Goal: Navigation & Orientation: Go to known website

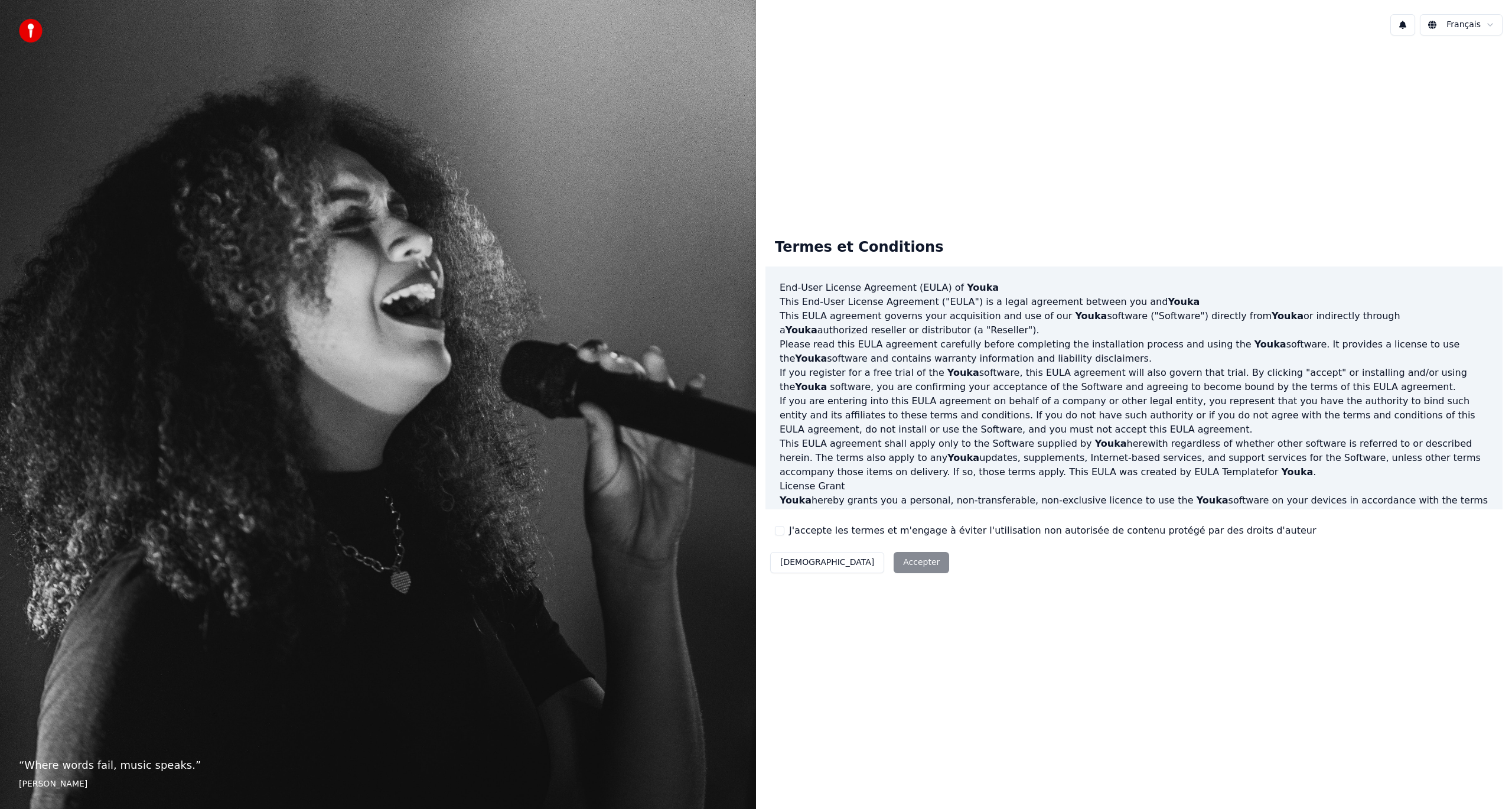
click at [931, 531] on label "J'accepte les termes et m'engage à éviter l'utilisation non autorisée de conten…" at bounding box center [1053, 531] width 527 height 15
click at [785, 531] on button "J'accepte les termes et m'engage à éviter l'utilisation non autorisée de conten…" at bounding box center [780, 530] width 9 height 9
click at [894, 562] on button "Accepter" at bounding box center [921, 563] width 56 height 21
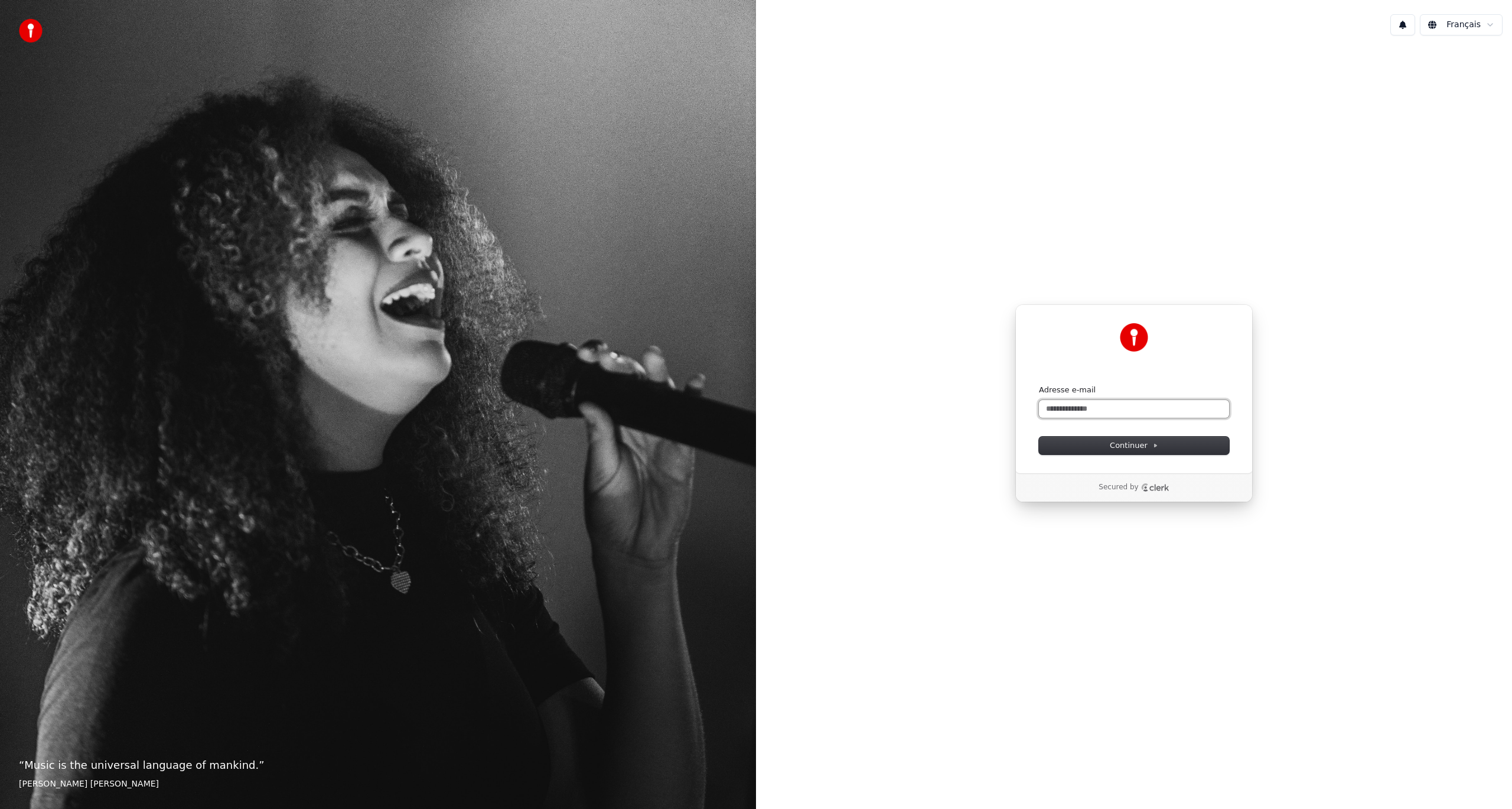
click at [1083, 412] on input "Adresse e-mail" at bounding box center [1134, 409] width 191 height 18
click at [1100, 409] on input "Adresse e-mail" at bounding box center [1134, 409] width 191 height 18
type input "*"
click at [1144, 447] on span "Continuer" at bounding box center [1134, 446] width 48 height 10
type input "**********"
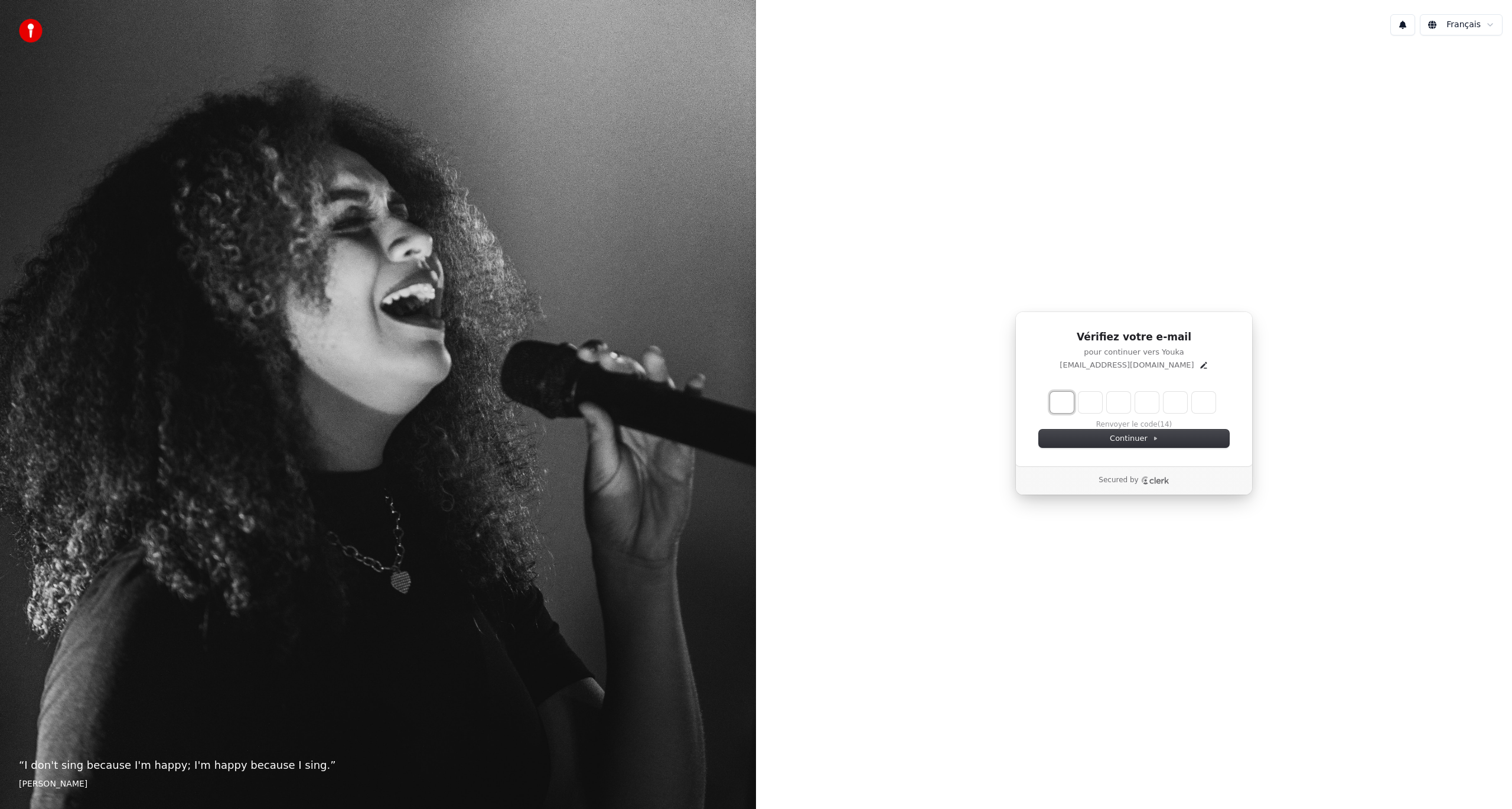
type input "*"
type input "**"
type input "*"
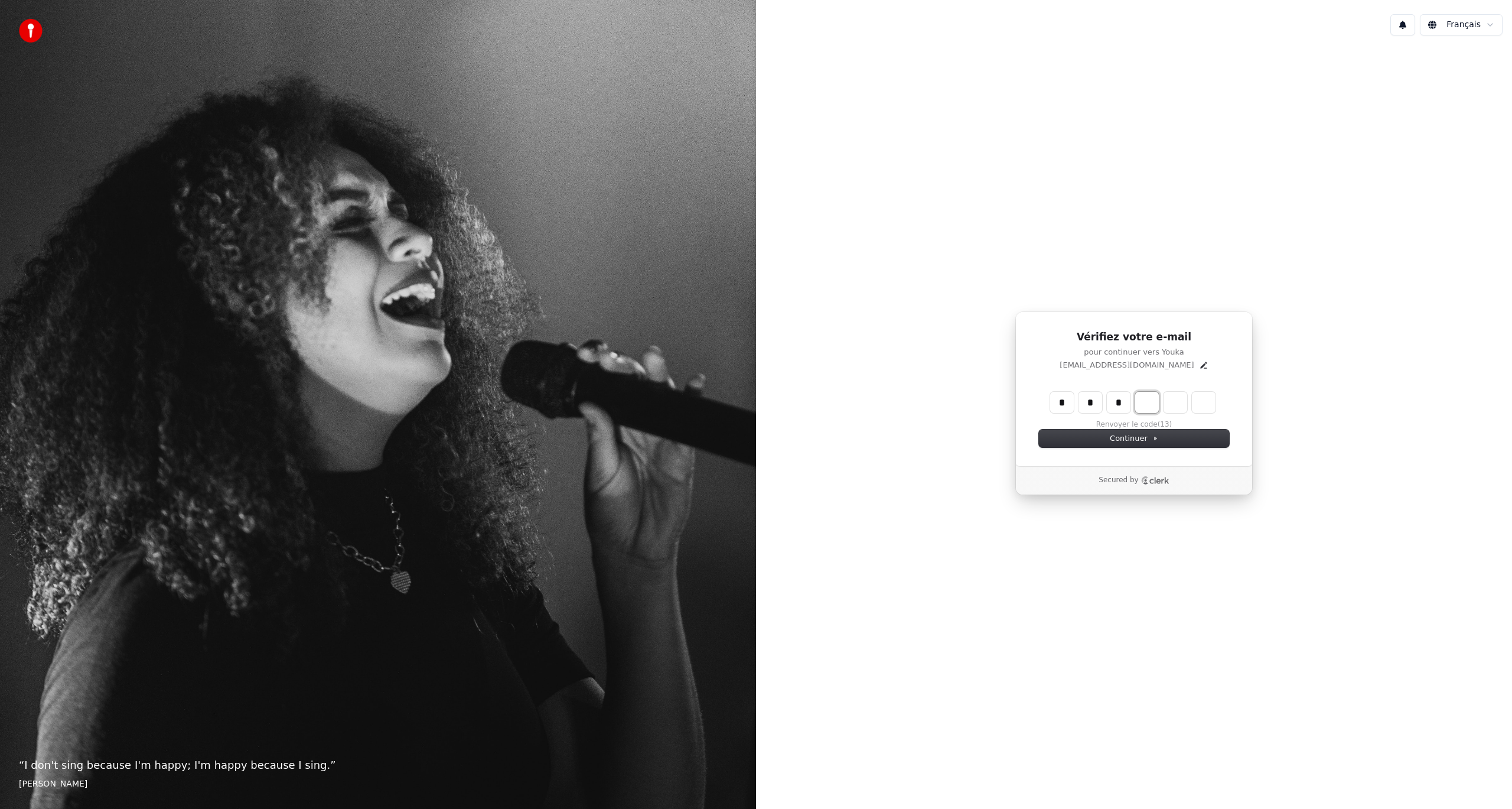
type input "***"
type input "*"
type input "****"
type input "*"
type input "******"
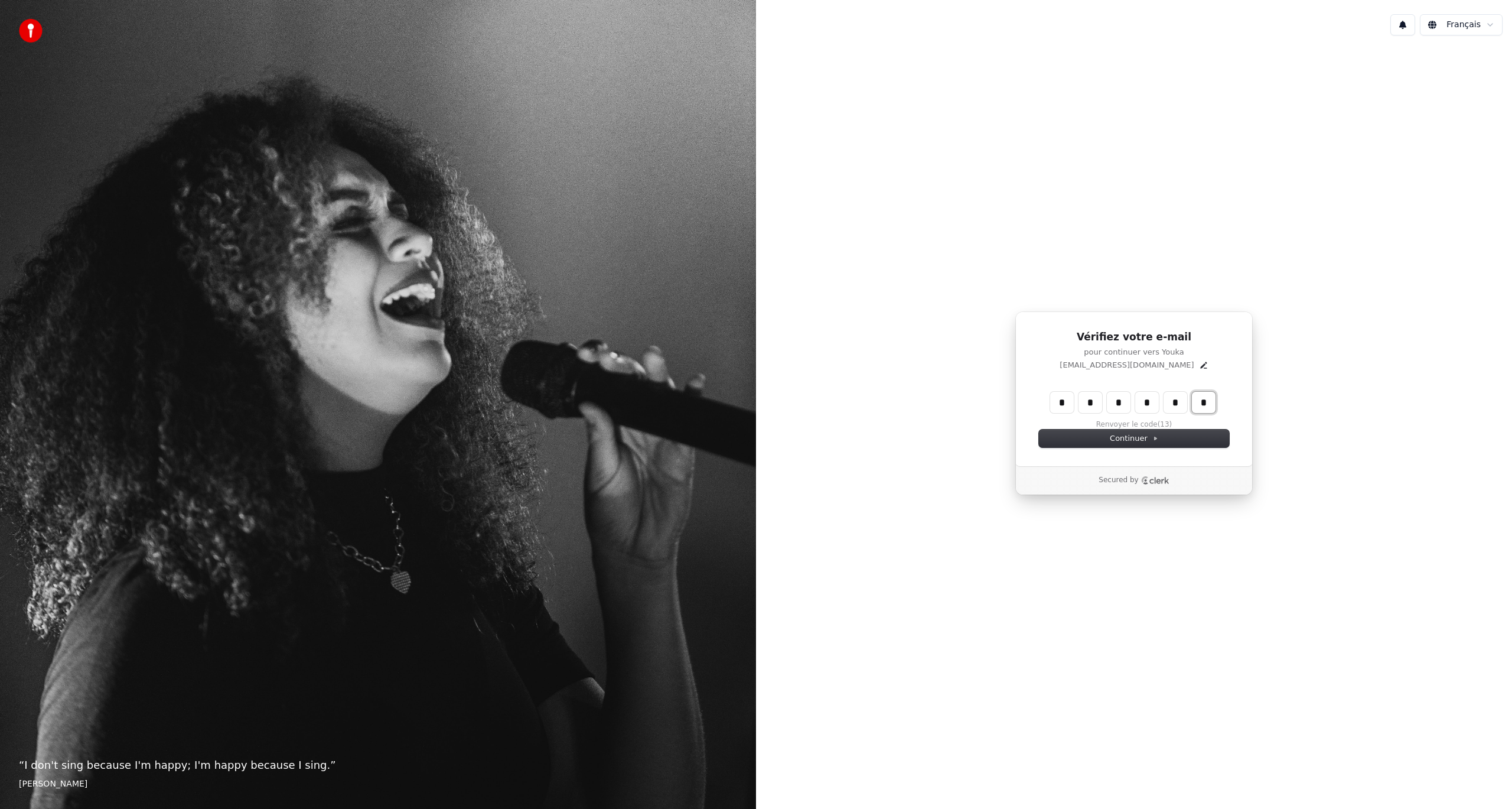
type input "*"
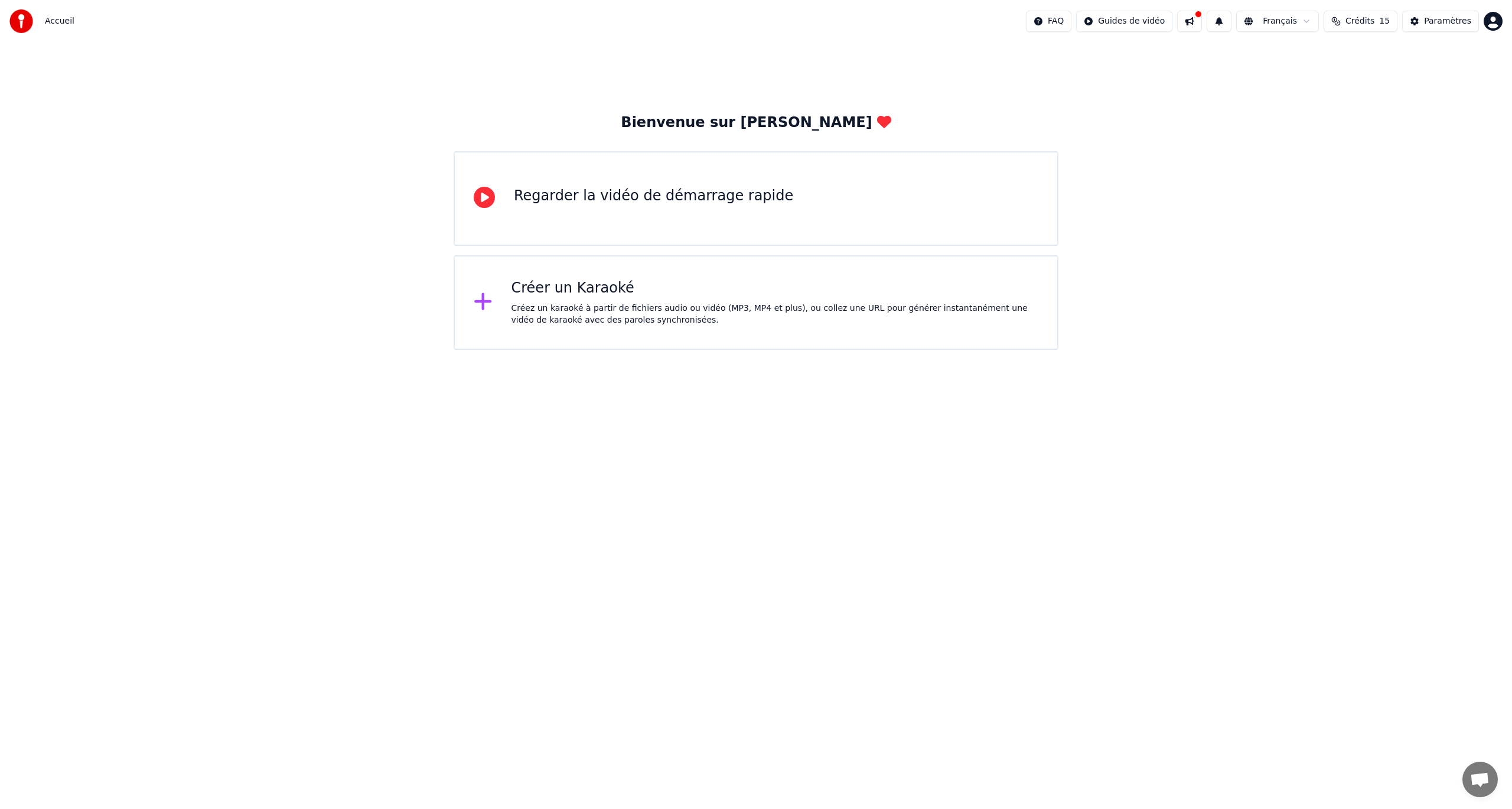
click at [665, 198] on div "Regarder la vidéo de démarrage rapide" at bounding box center [653, 196] width 279 height 19
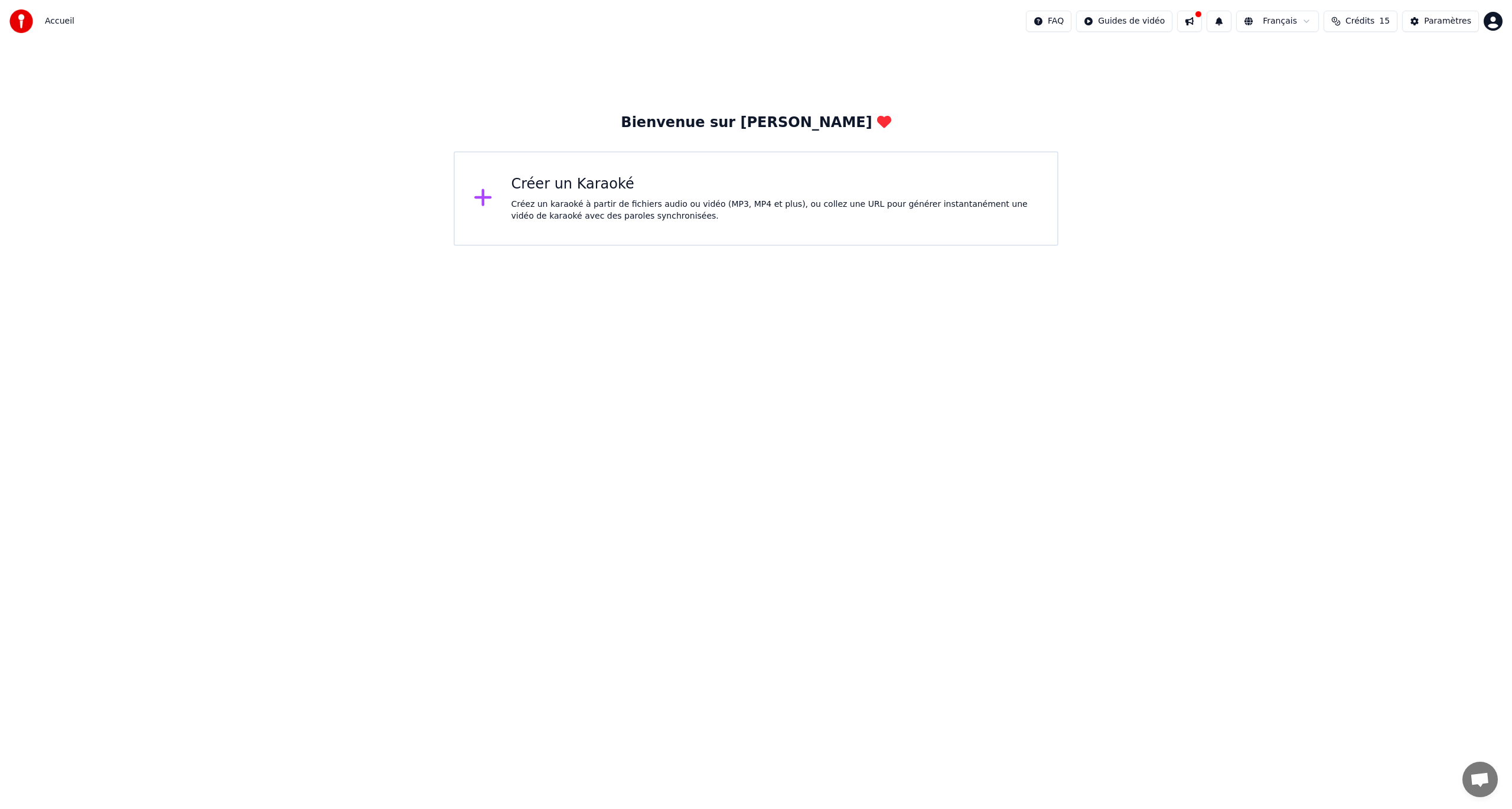
click at [630, 187] on div "Créer un Karaoké" at bounding box center [775, 185] width 527 height 19
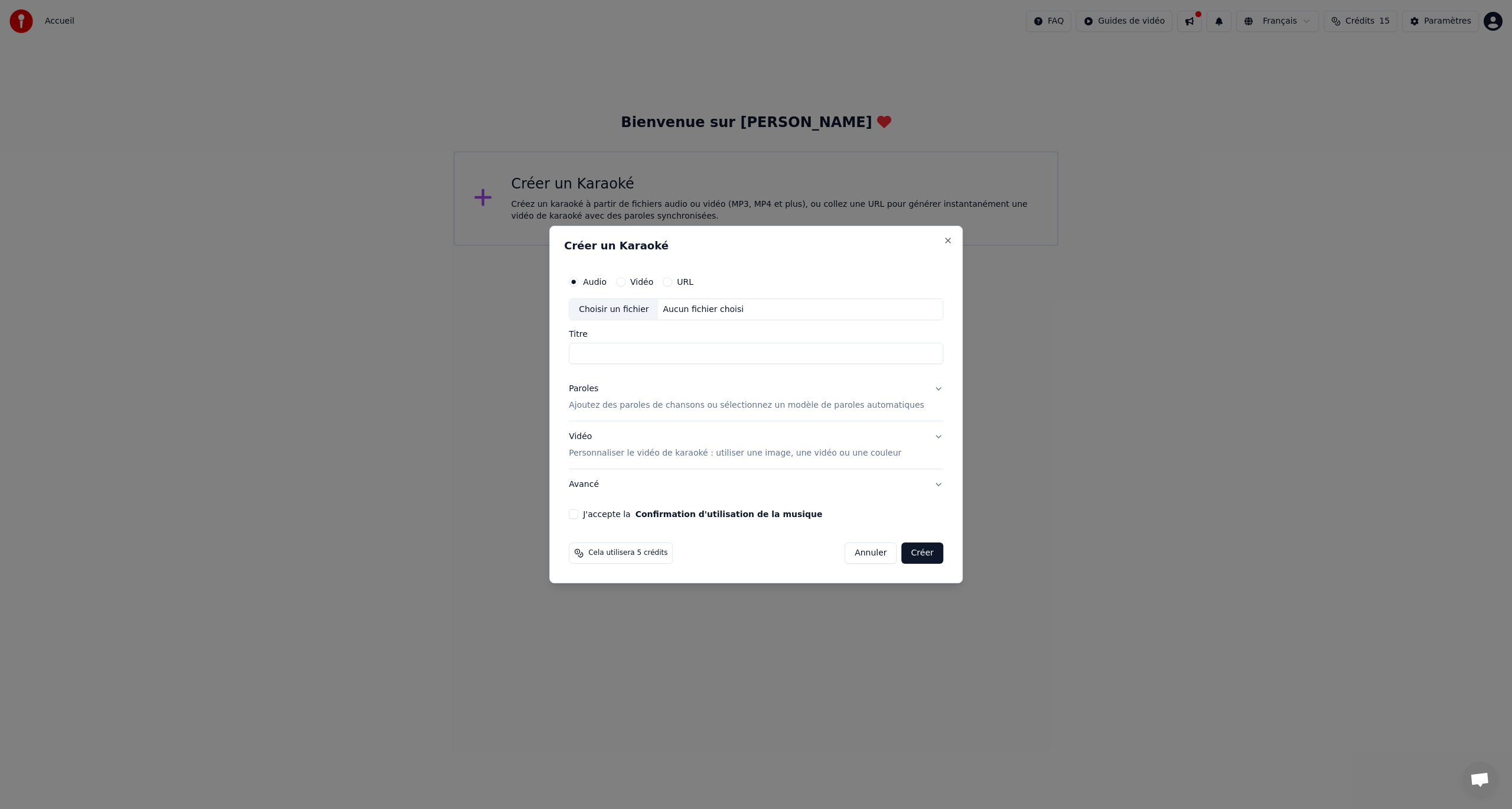
click at [628, 307] on div "Choisir un fichier" at bounding box center [613, 309] width 88 height 21
type input "**********"
click at [669, 406] on p "Ajoutez des paroles de chansons ou sélectionnez un modèle de paroles automatiqu…" at bounding box center [747, 406] width 355 height 12
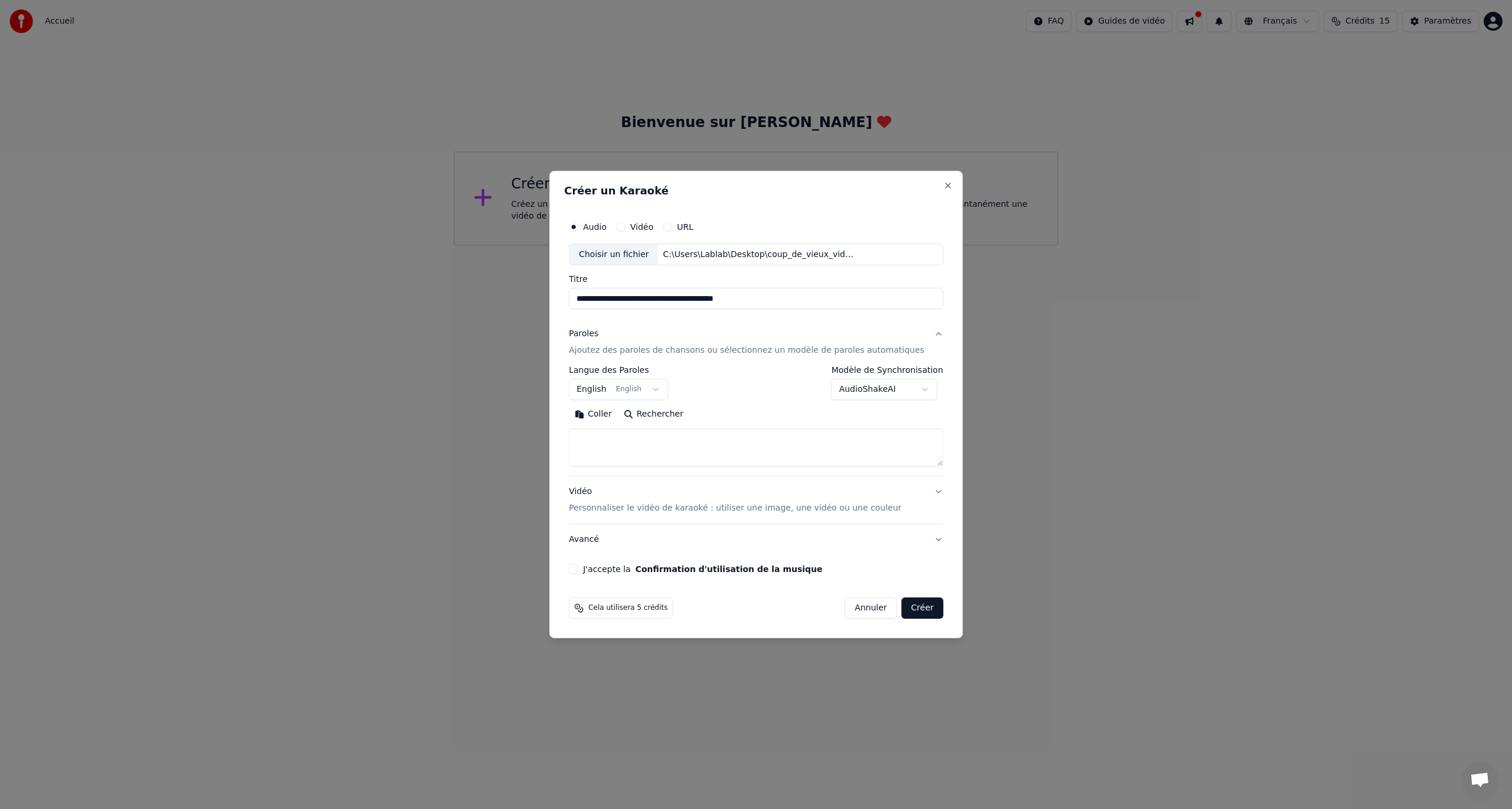
click at [656, 246] on body "**********" at bounding box center [756, 123] width 1512 height 246
select select "**"
click at [865, 246] on body "**********" at bounding box center [756, 123] width 1512 height 246
click at [653, 446] on textarea at bounding box center [756, 448] width 374 height 38
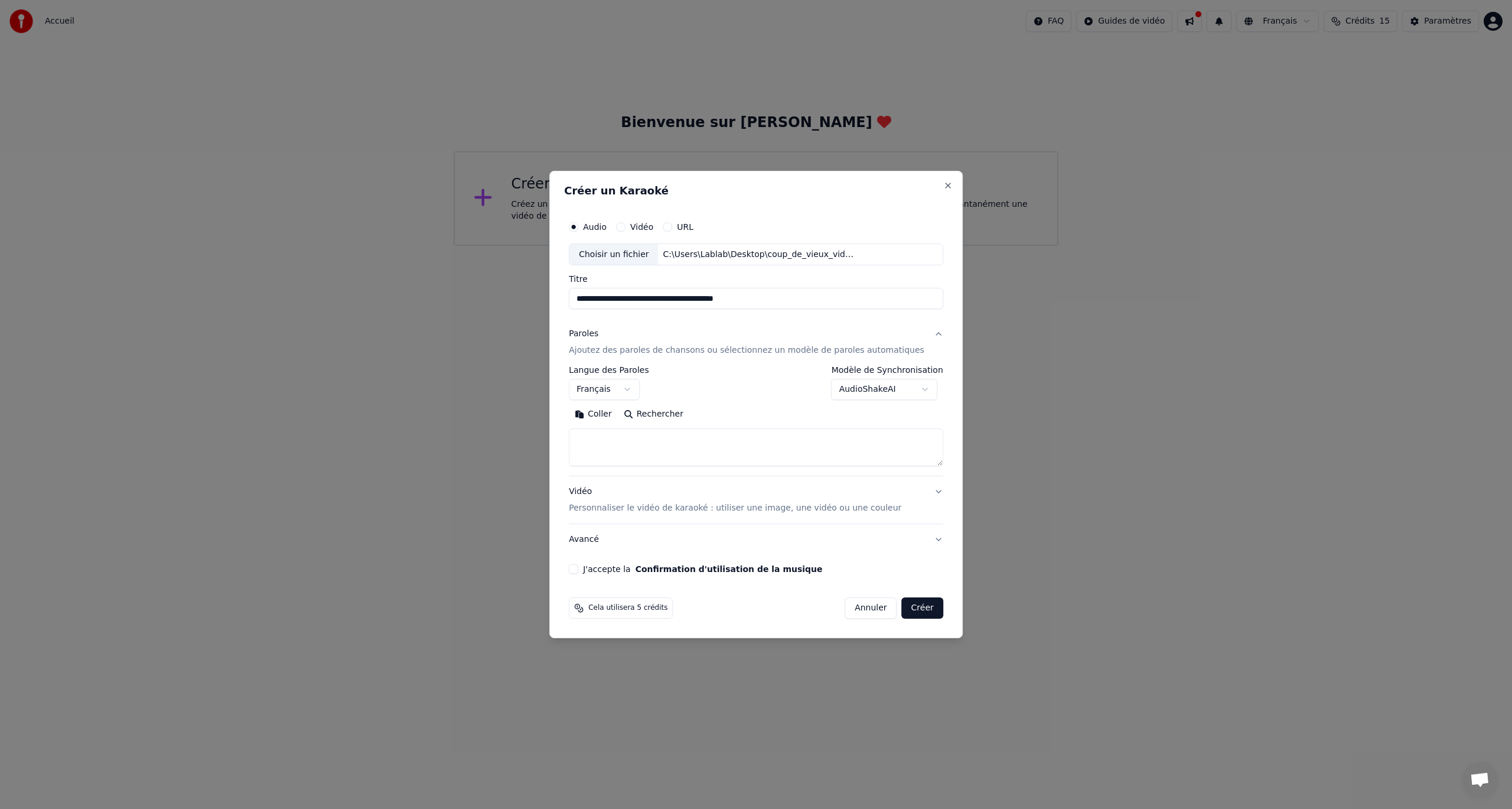
paste textarea "**********"
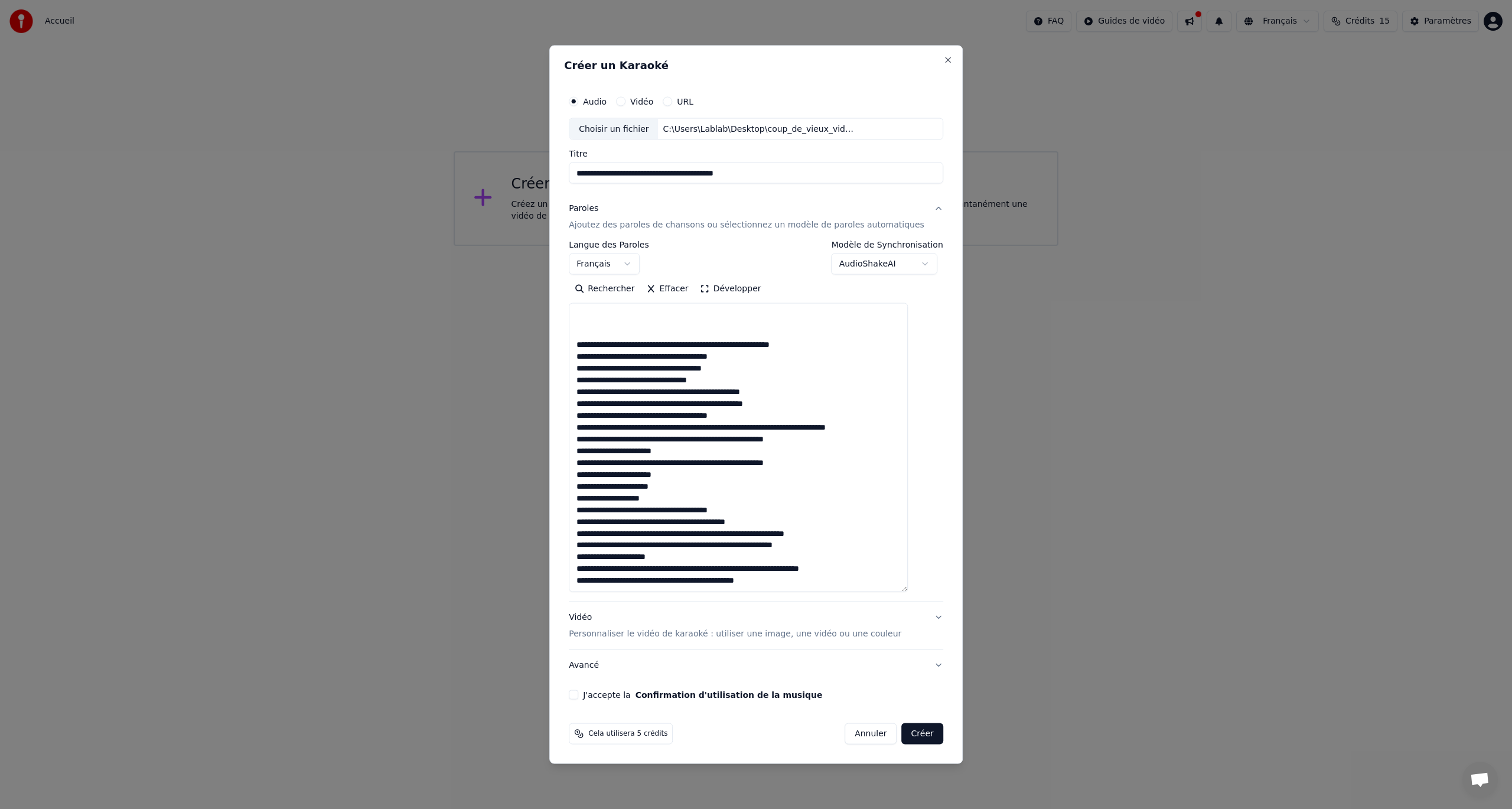
drag, startPoint x: 921, startPoint y: 465, endPoint x: 929, endPoint y: 593, distance: 128.2
click at [929, 593] on div "**********" at bounding box center [756, 394] width 384 height 620
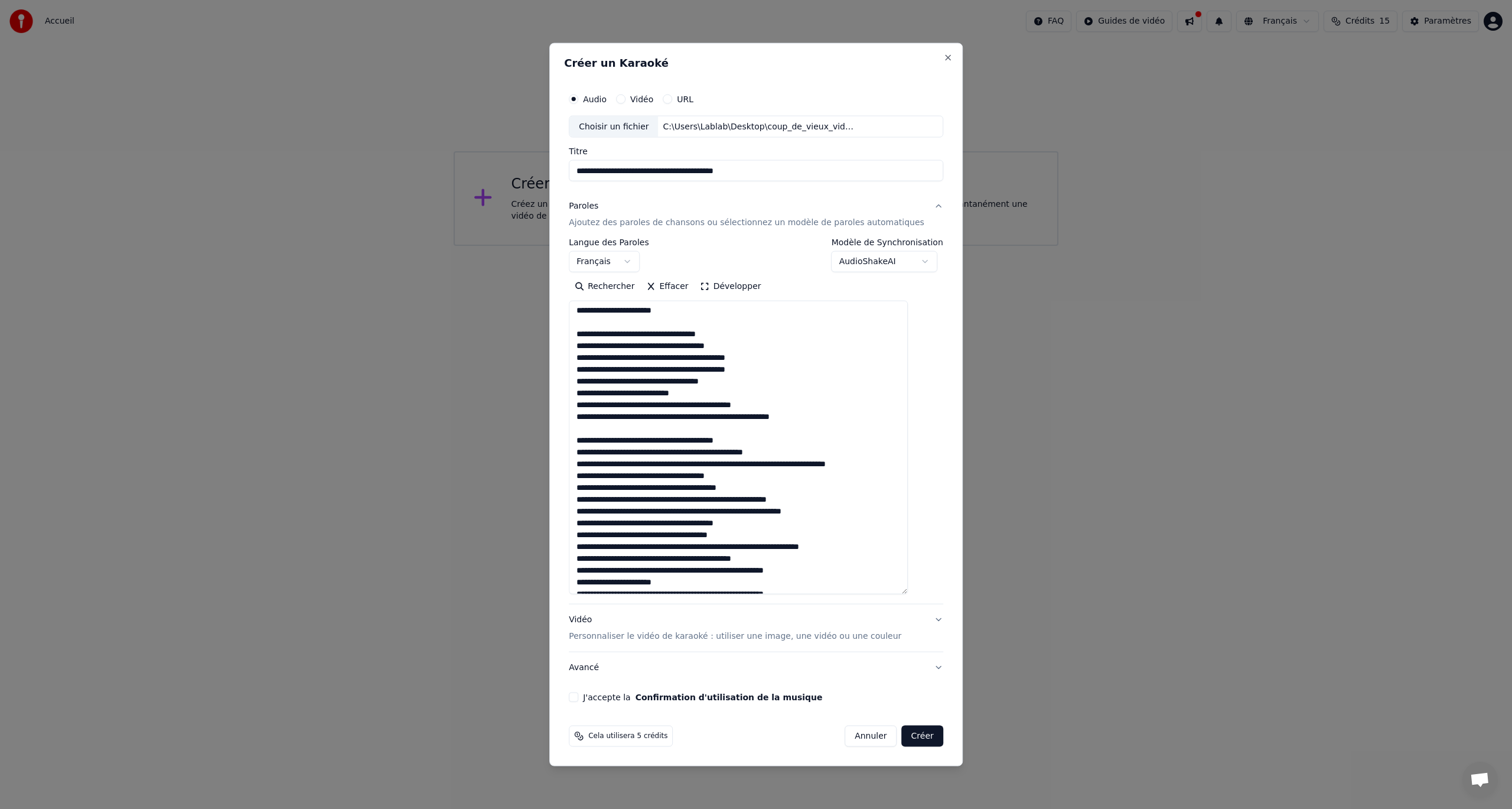
scroll to position [0, 0]
click at [758, 537] on textarea at bounding box center [738, 447] width 339 height 294
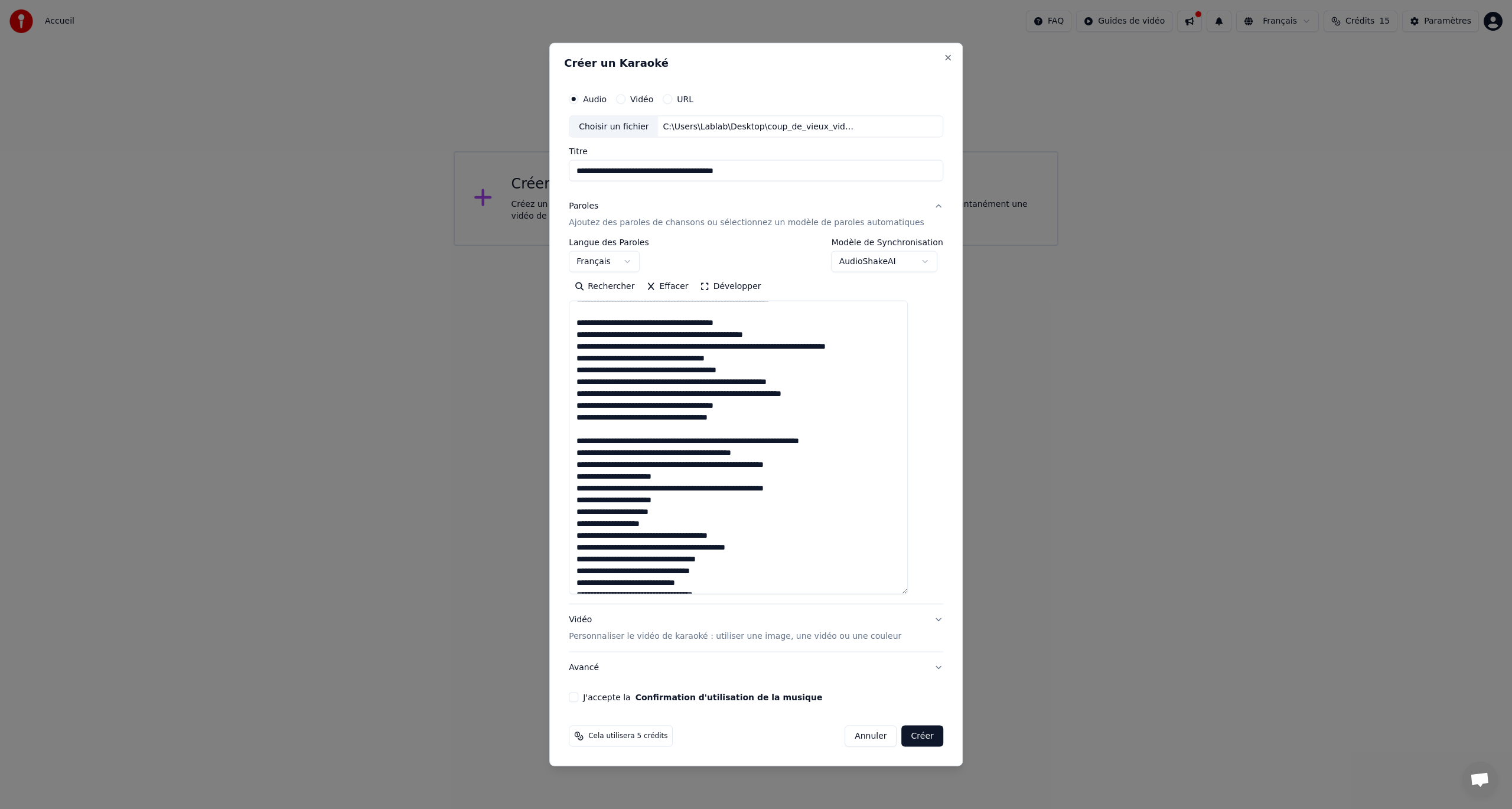
scroll to position [177, 0]
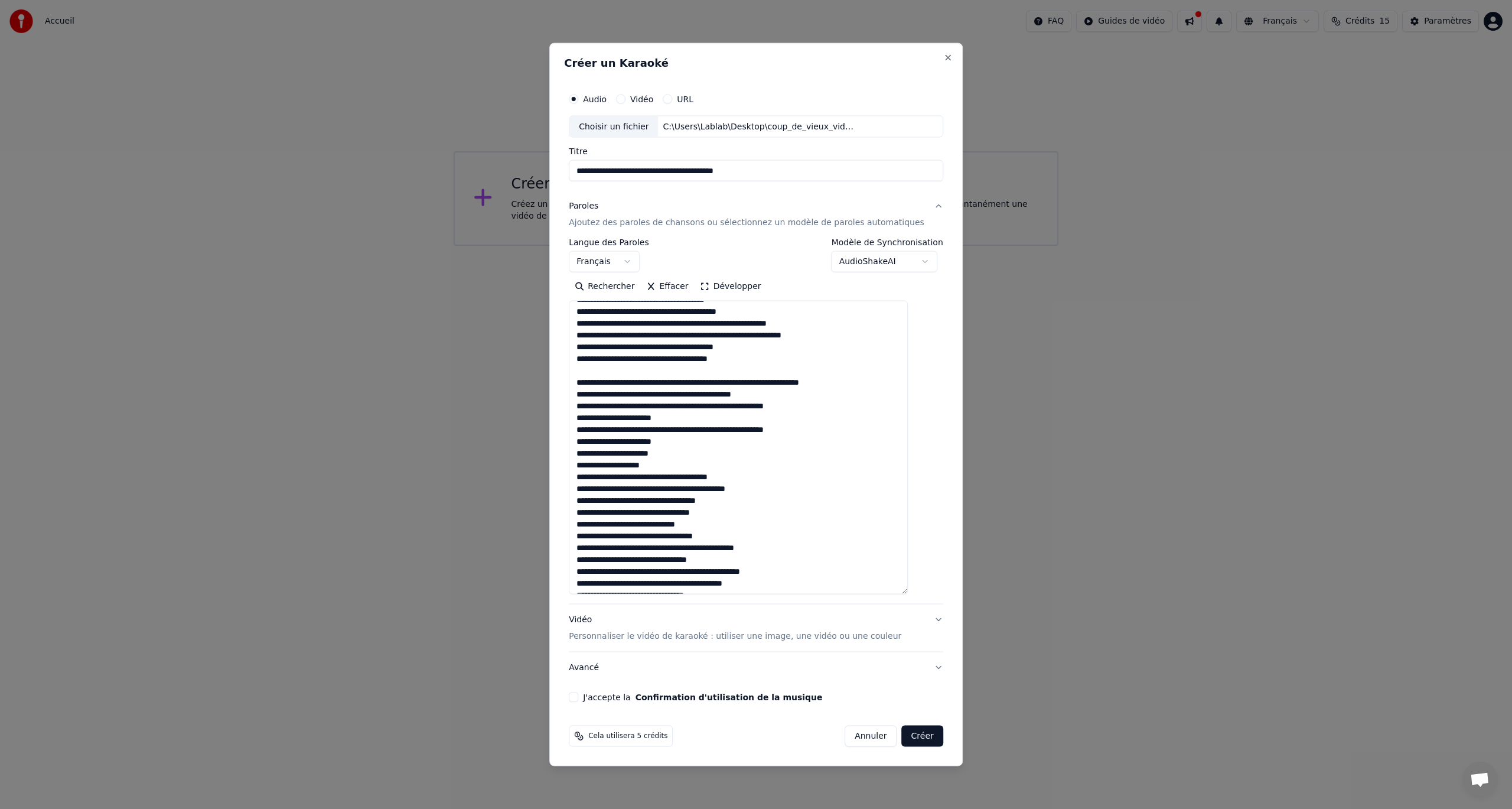
click at [782, 490] on textarea at bounding box center [738, 447] width 339 height 294
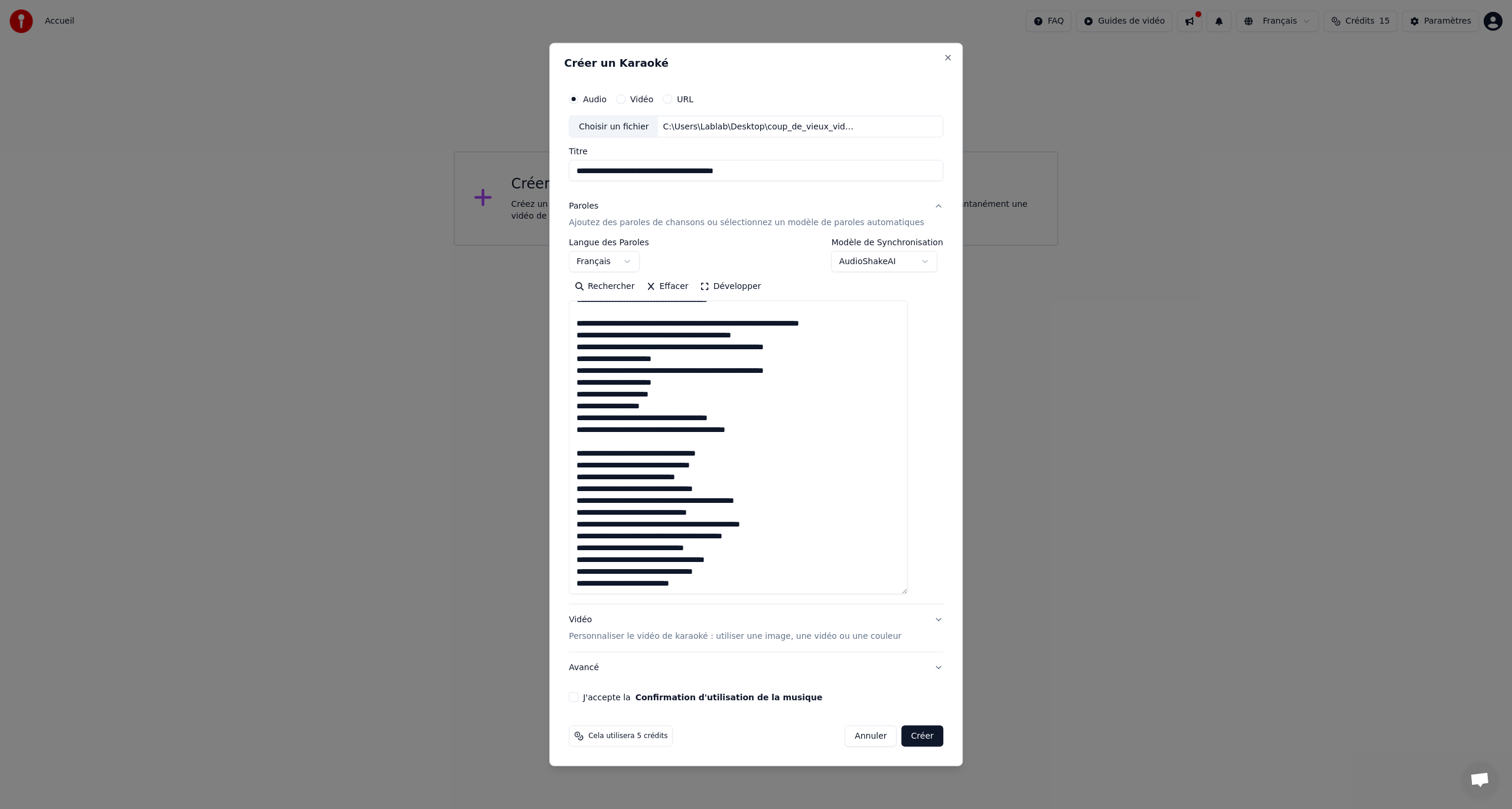
click at [745, 490] on textarea at bounding box center [738, 447] width 339 height 294
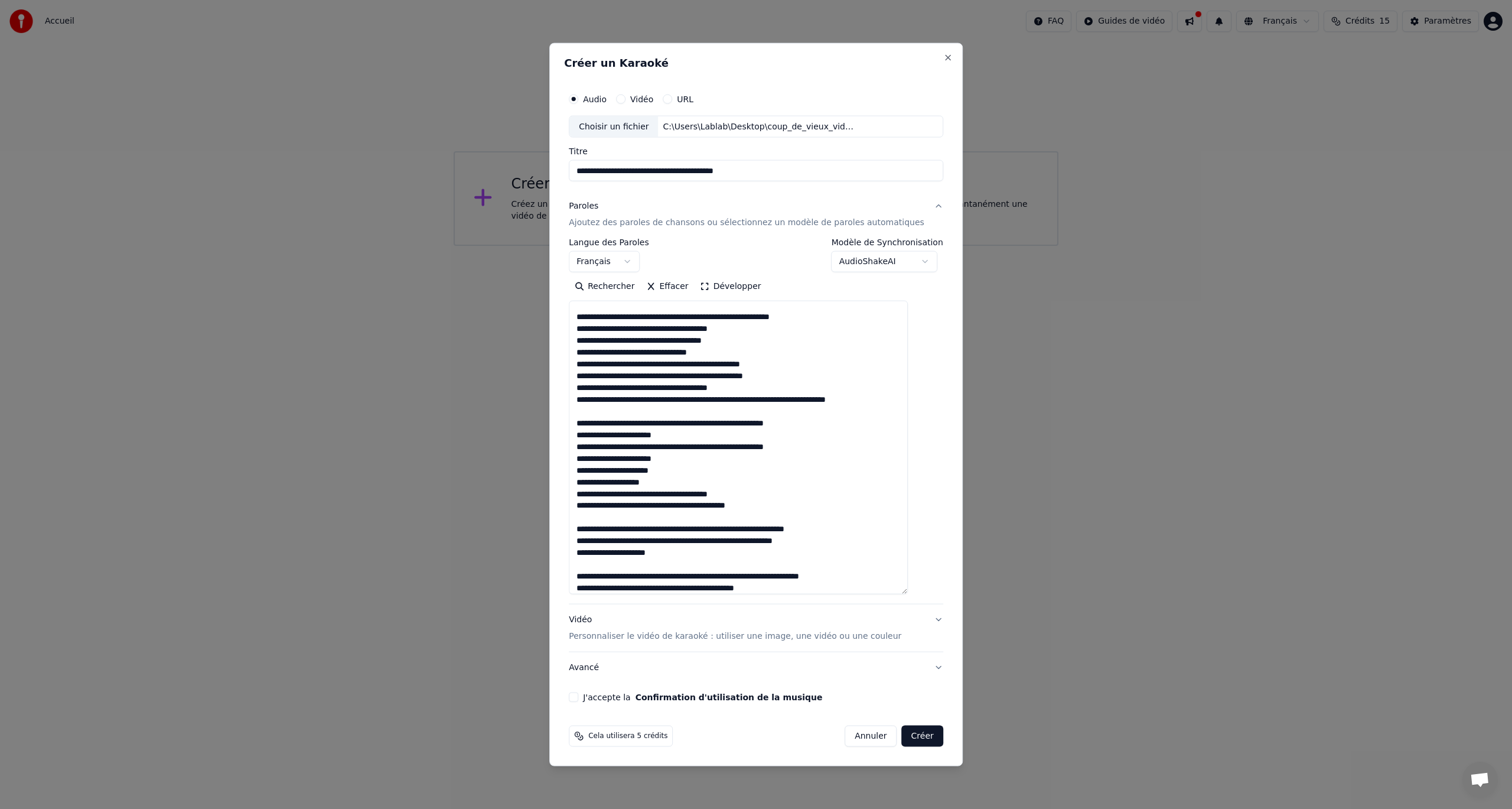
scroll to position [550, 0]
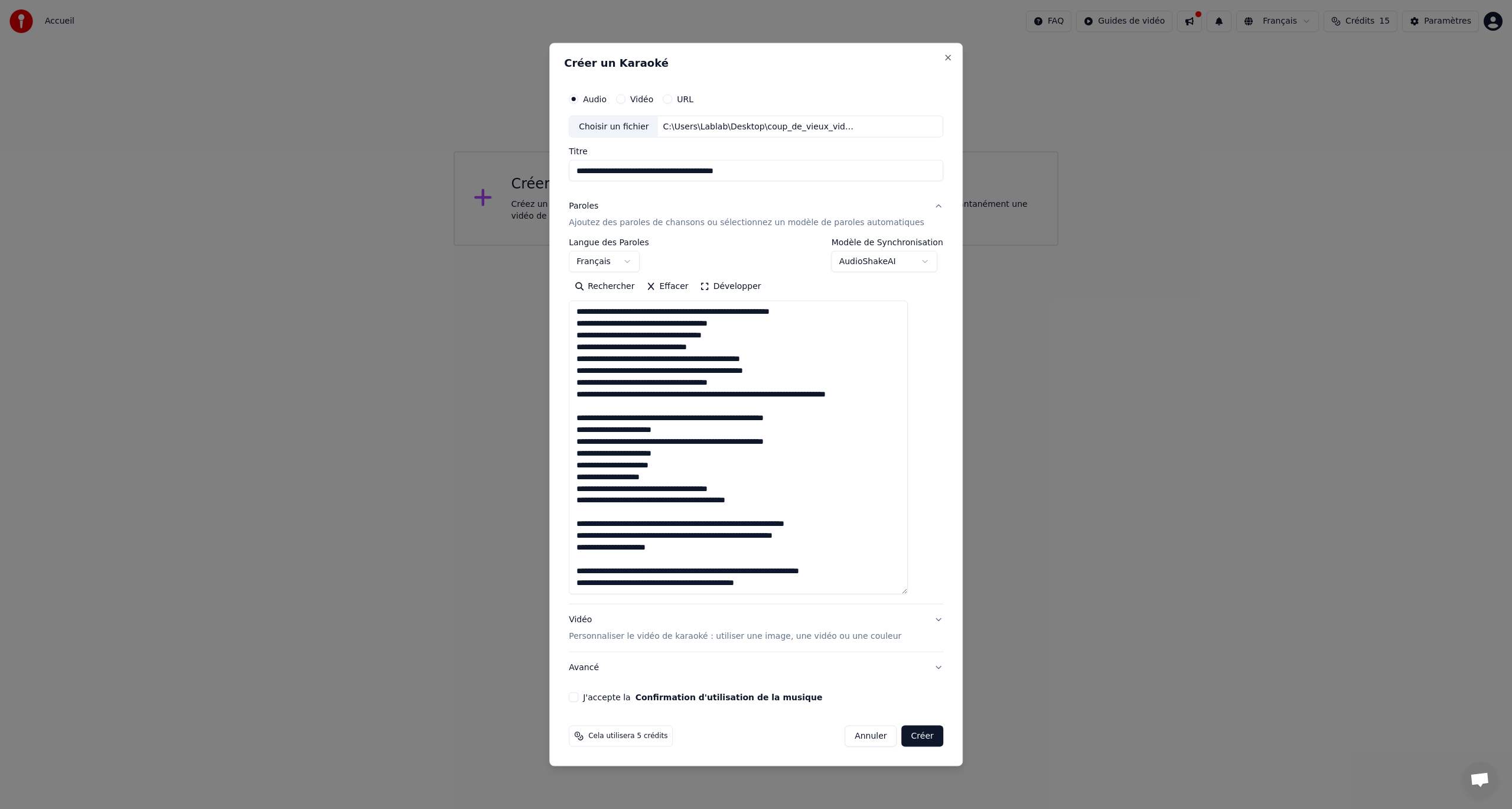
type textarea "**********"
click at [684, 671] on button "Avancé" at bounding box center [756, 668] width 374 height 31
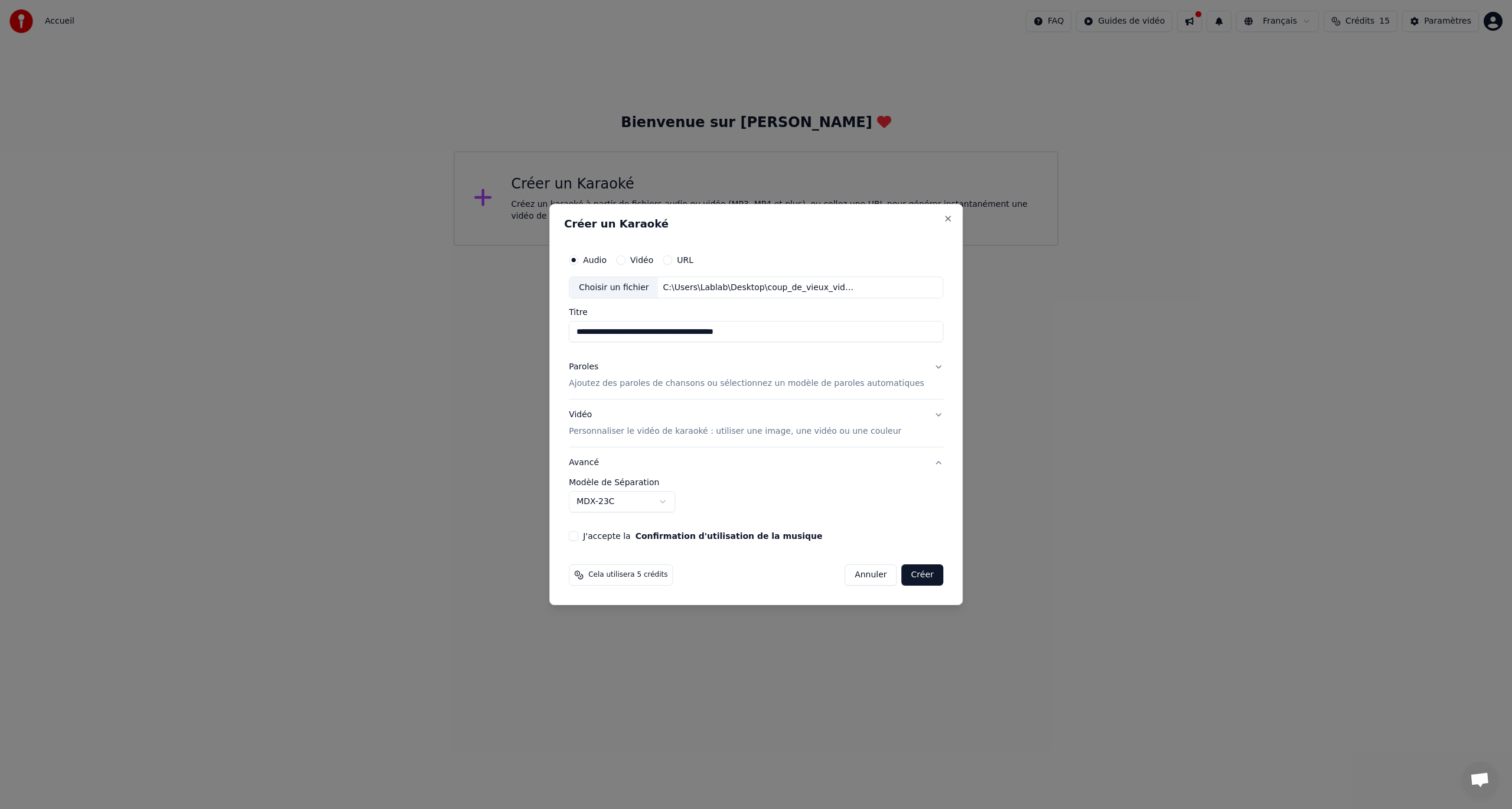
click at [617, 535] on label "J'accepte la Confirmation d'utilisation de la musique" at bounding box center [702, 536] width 240 height 9
click at [579, 535] on button "J'accepte la Confirmation d'utilisation de la musique" at bounding box center [574, 536] width 9 height 9
click at [906, 578] on button "Créer" at bounding box center [923, 575] width 41 height 21
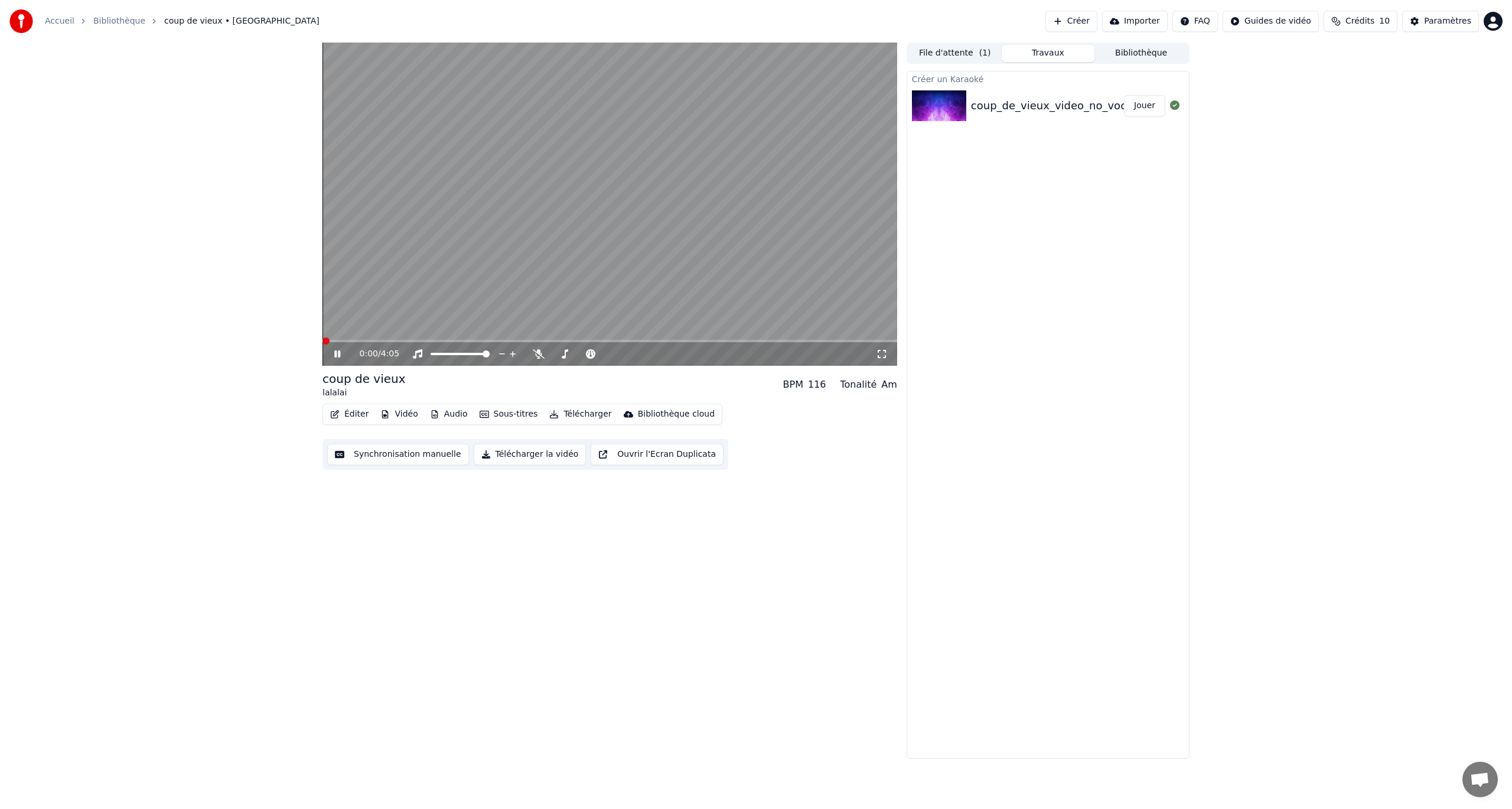
click at [323, 343] on span at bounding box center [326, 341] width 7 height 7
click at [405, 453] on button "Synchronisation manuelle" at bounding box center [398, 454] width 142 height 21
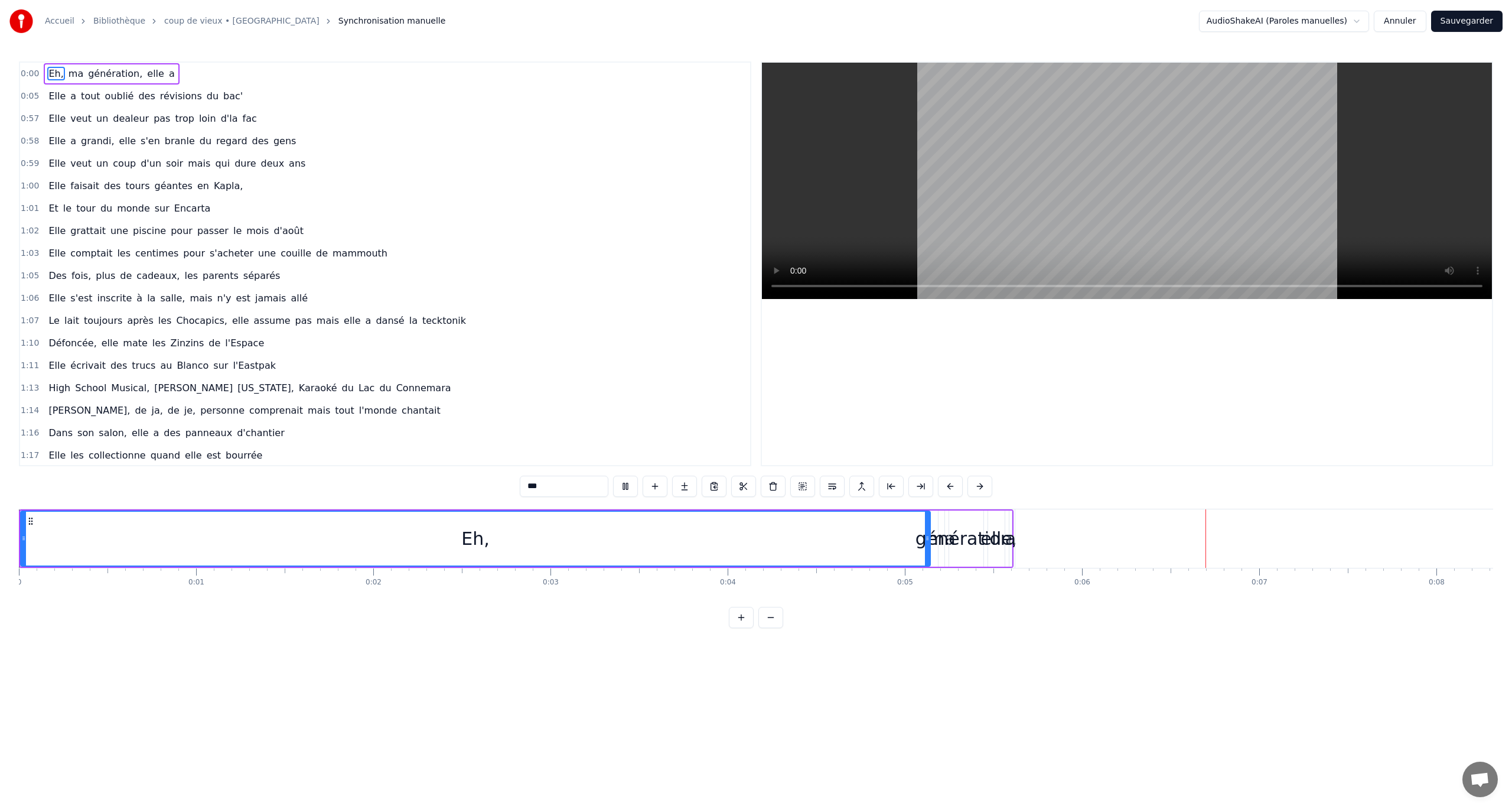
click at [241, 119] on span "fac" at bounding box center [249, 119] width 16 height 14
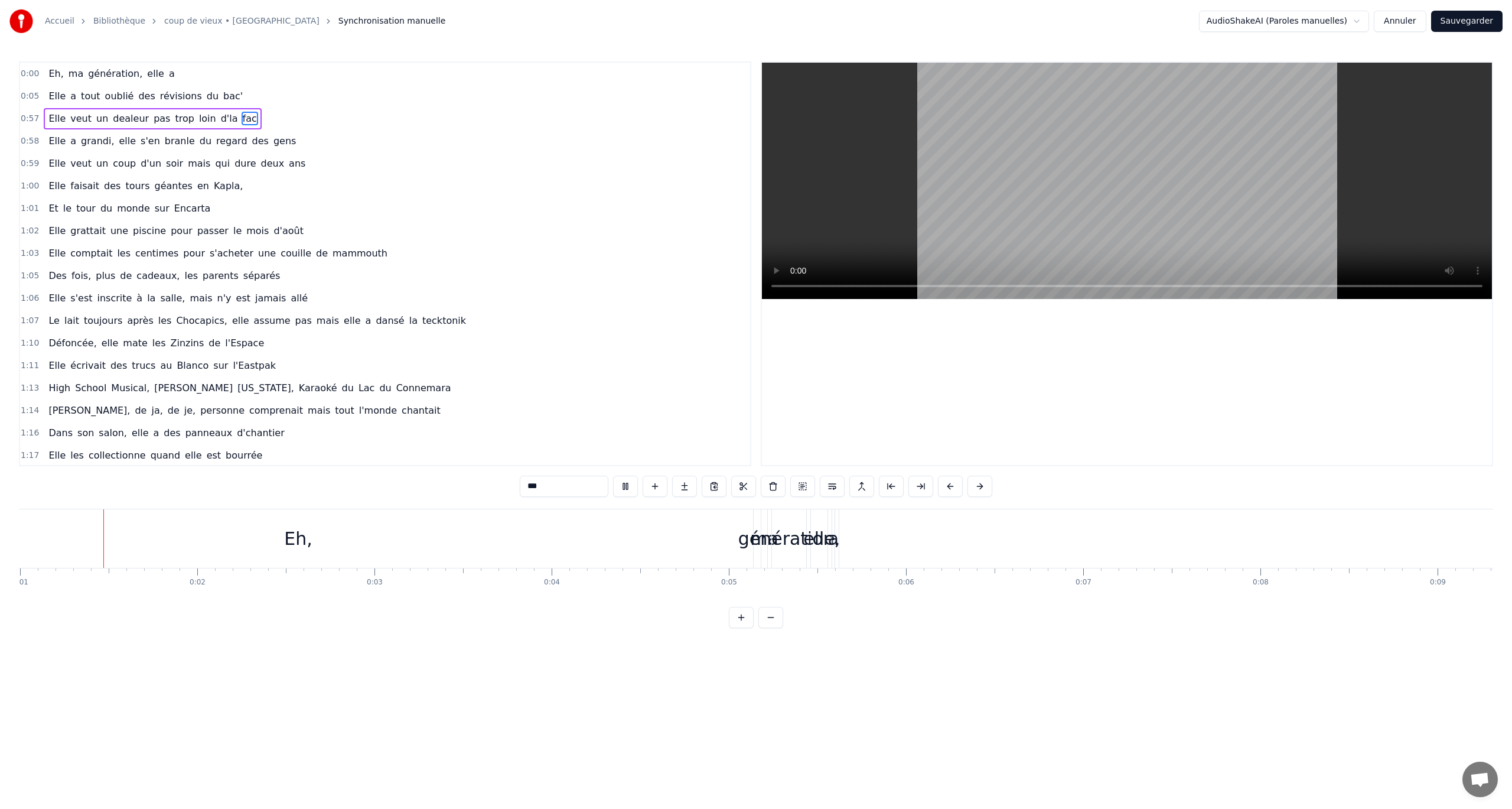
scroll to position [0, 165]
click at [222, 100] on span "bac'" at bounding box center [233, 96] width 21 height 14
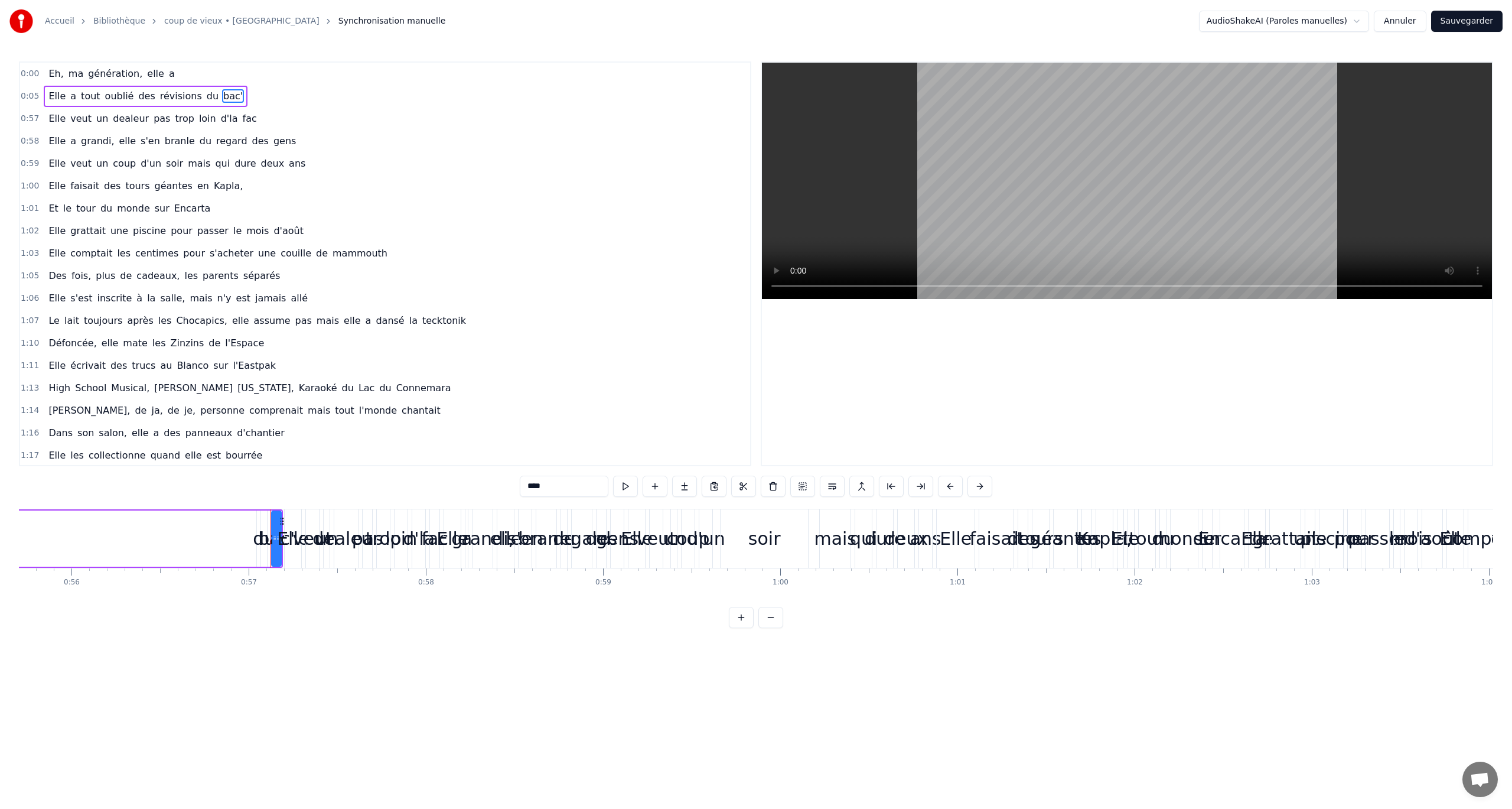
scroll to position [0, 10065]
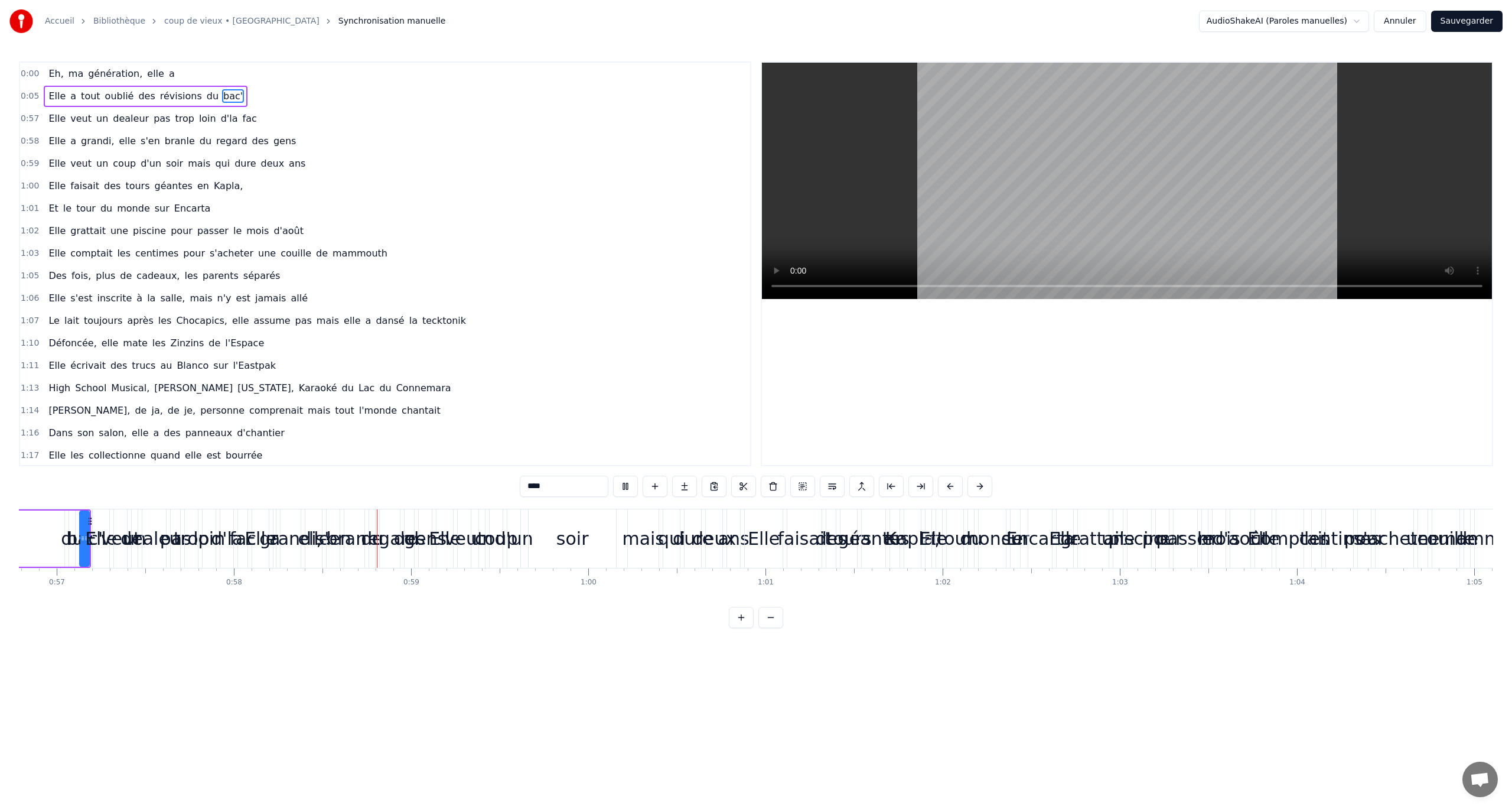
click at [241, 120] on span "fac" at bounding box center [249, 119] width 16 height 14
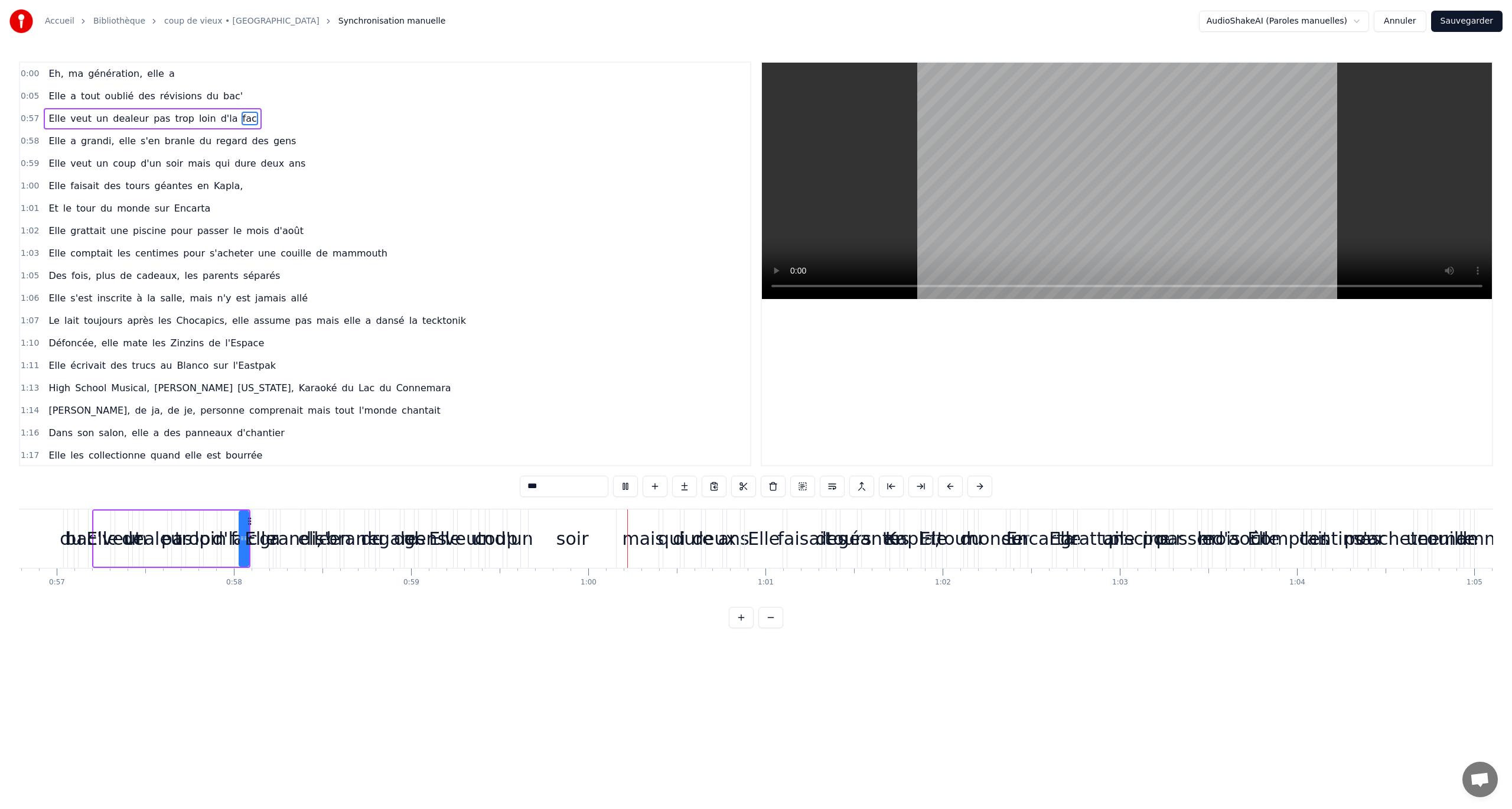
click at [272, 143] on span "gens" at bounding box center [284, 141] width 25 height 14
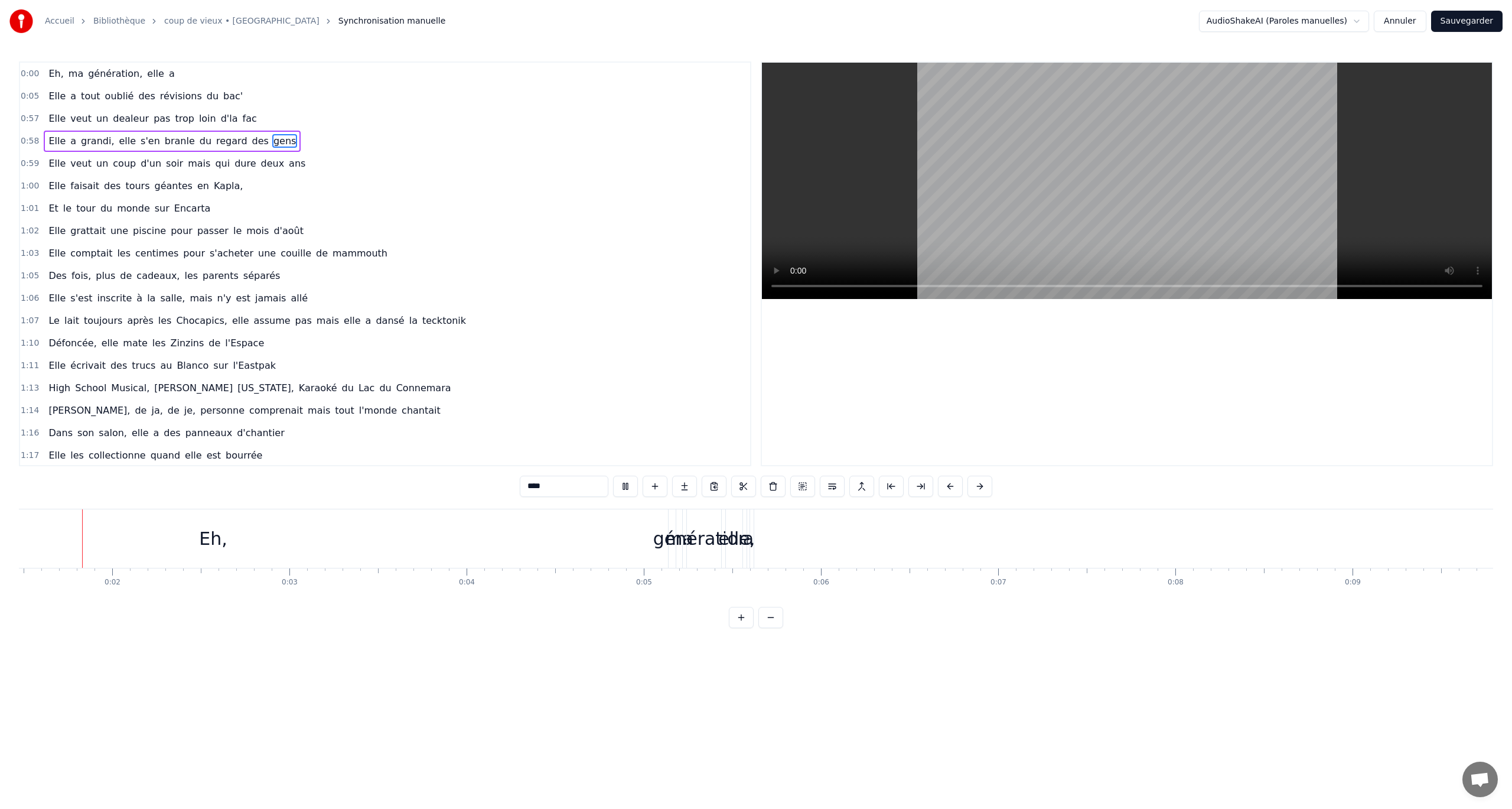
scroll to position [0, 256]
click at [222, 98] on span "bac'" at bounding box center [233, 96] width 21 height 14
type input "****"
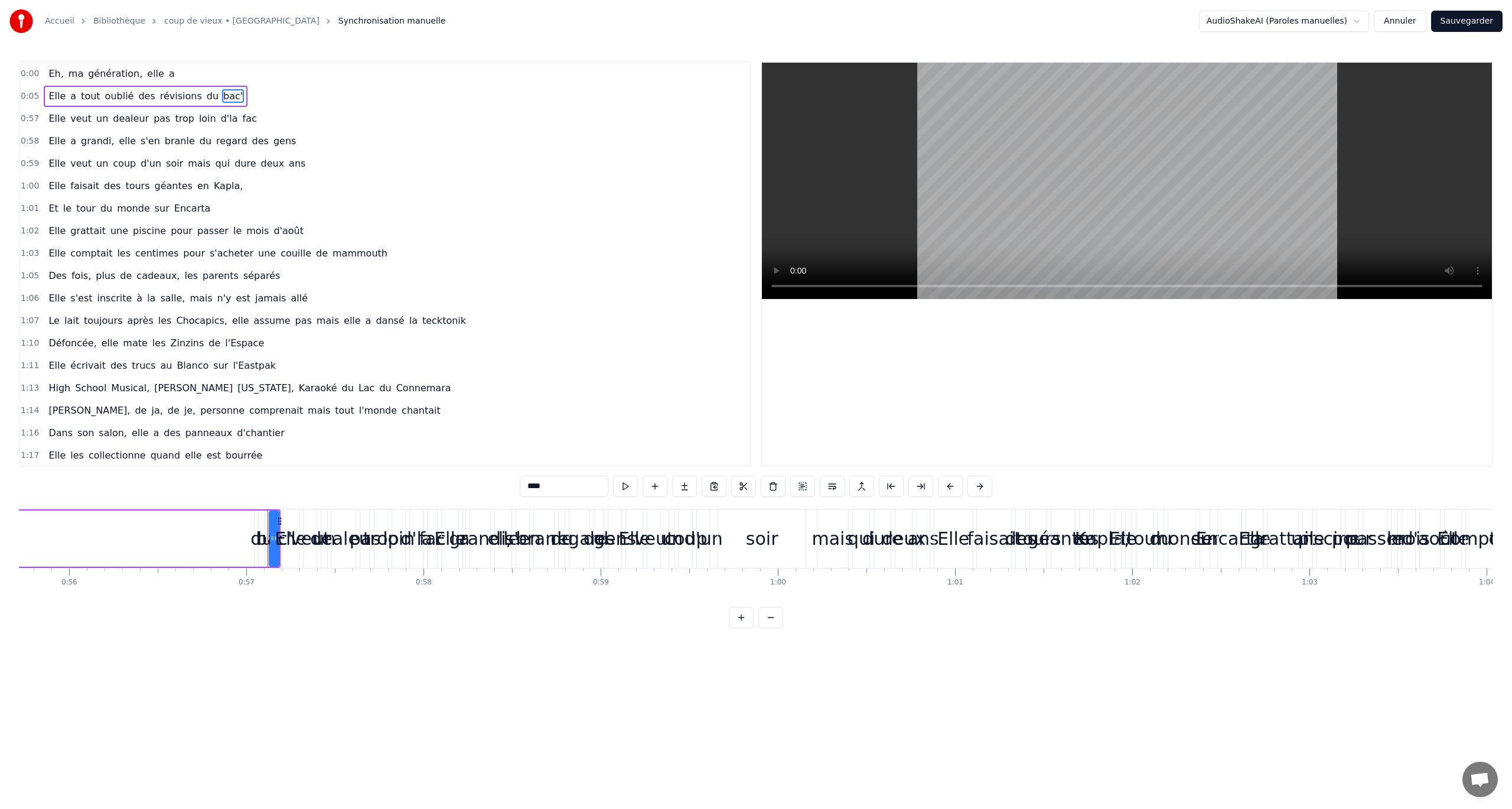
scroll to position [0, 10065]
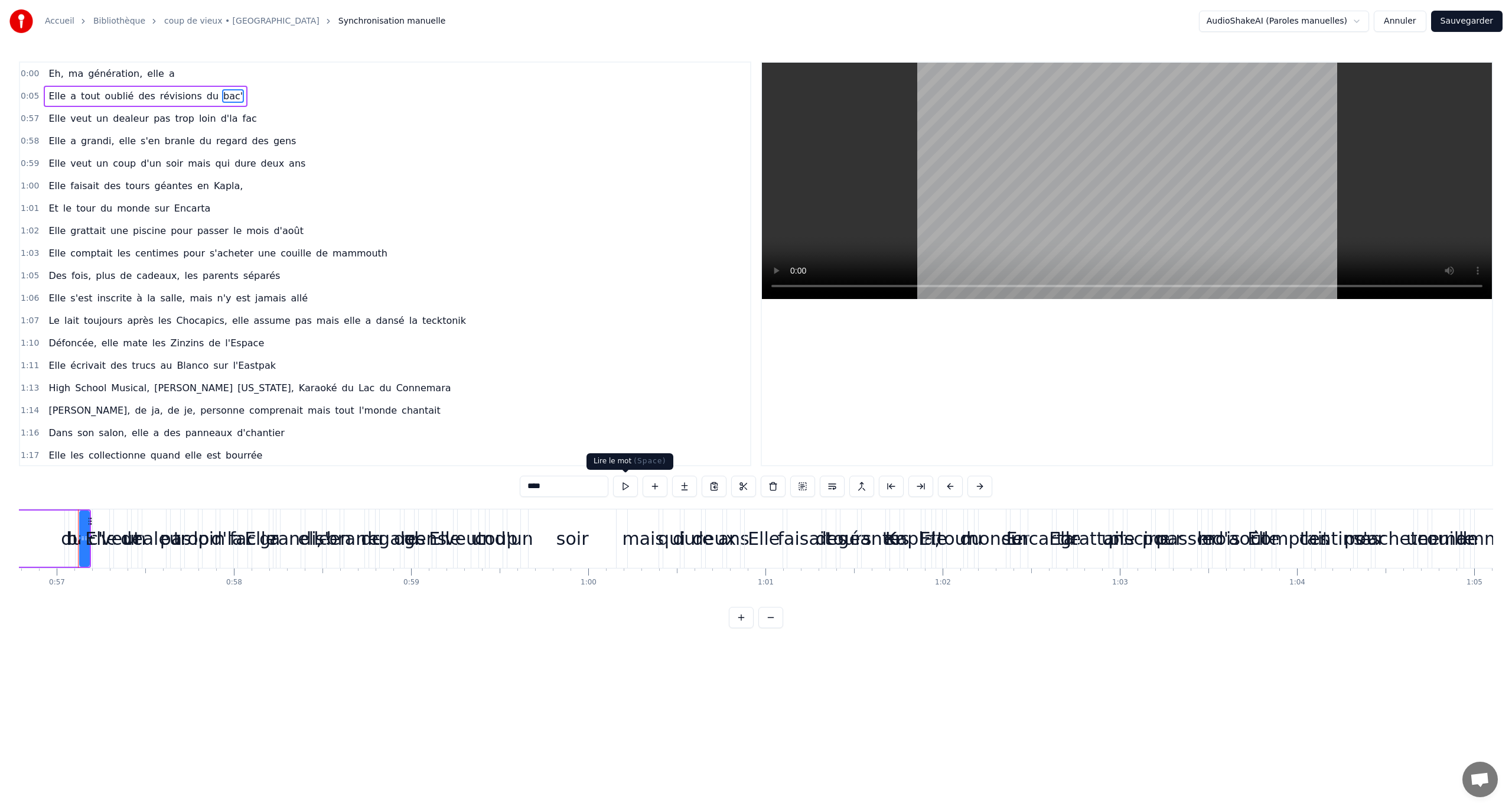
click at [624, 486] on button at bounding box center [625, 486] width 25 height 21
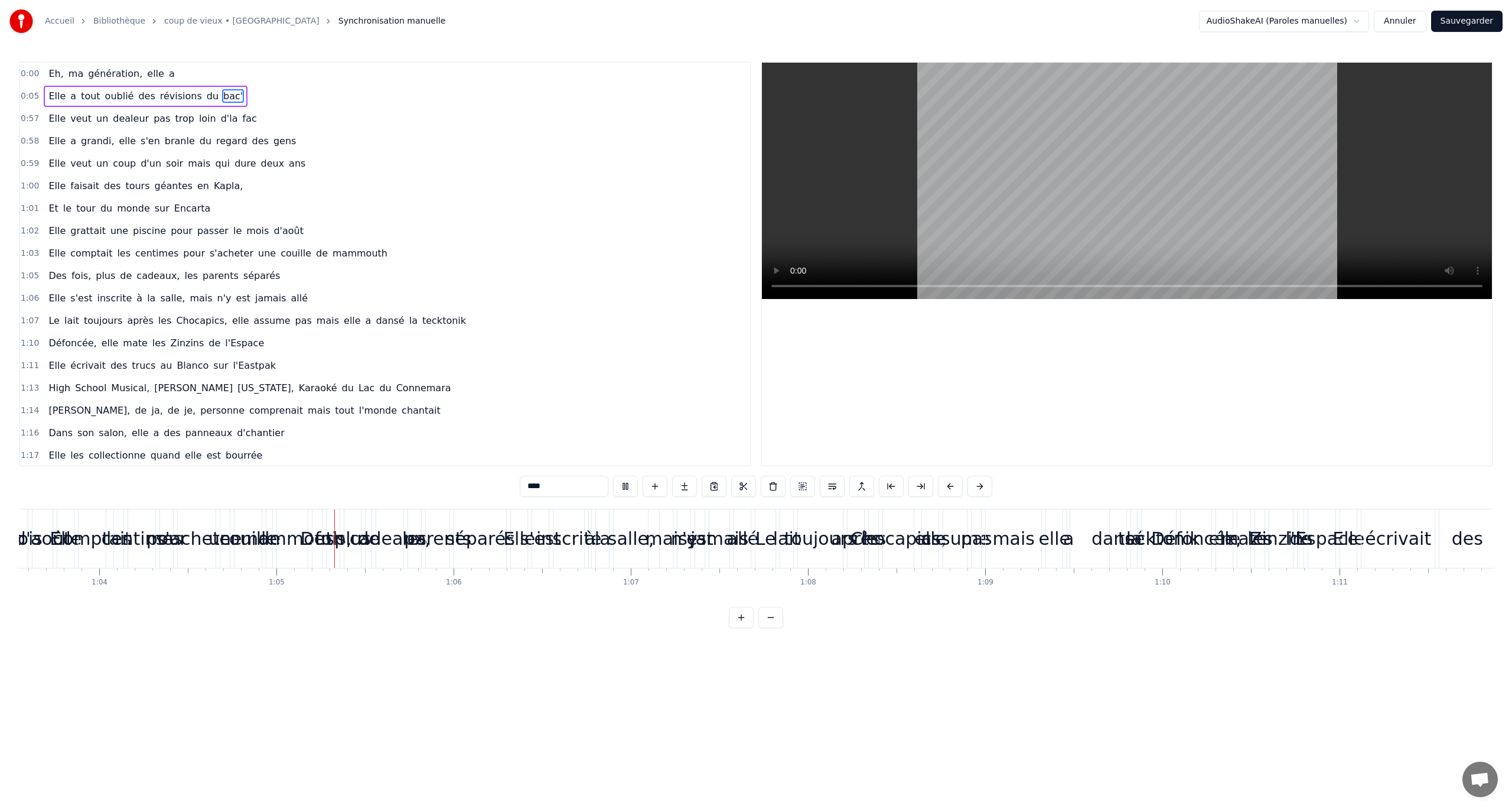
scroll to position [0, 11427]
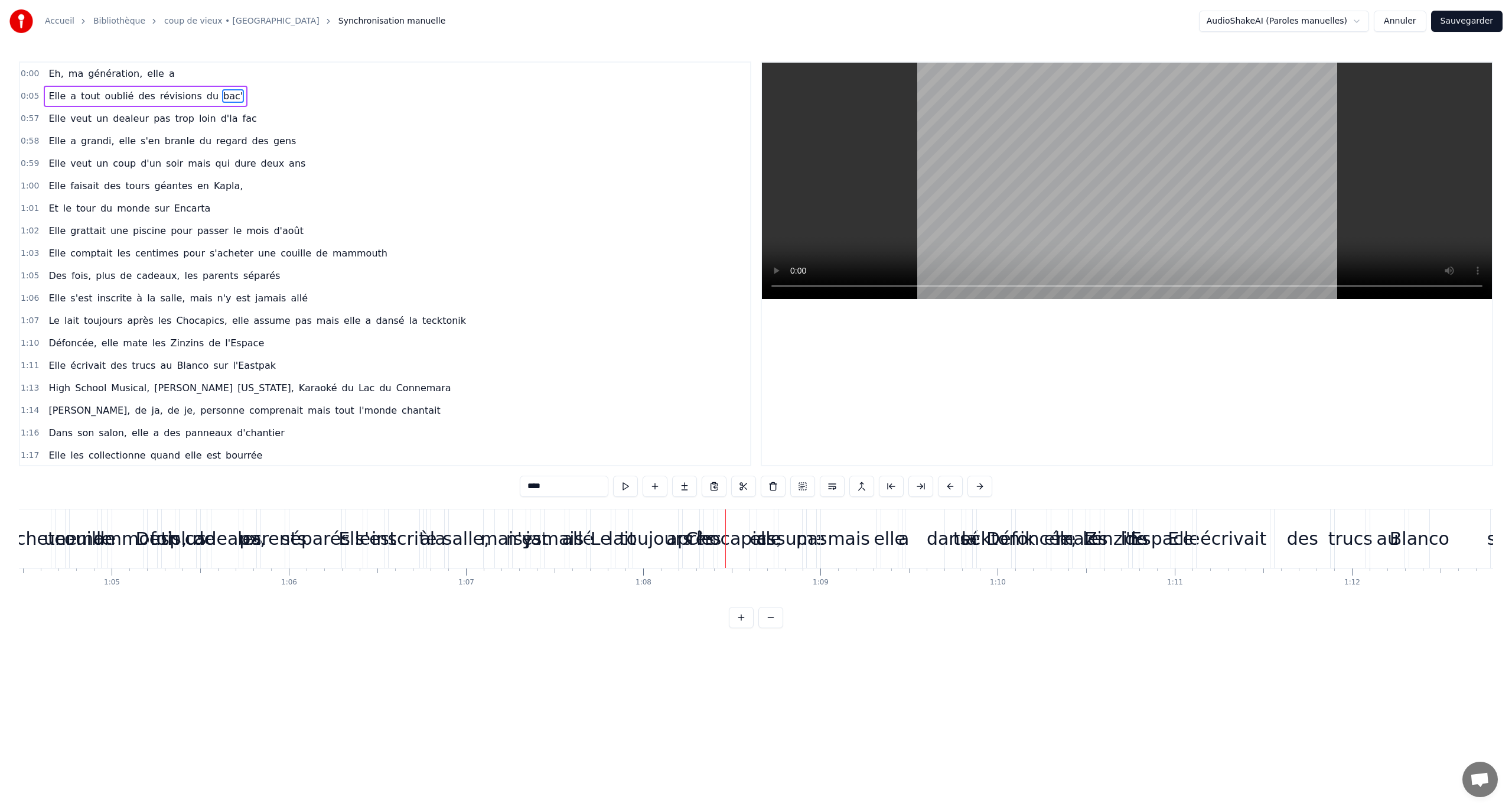
click at [1326, 21] on html "Accueil Bibliothèque coup de vieux • lalalai Synchronisation manuelle AudioShak…" at bounding box center [756, 323] width 1512 height 647
click at [1324, 20] on html "Accueil Bibliothèque coup de vieux • lalalai Synchronisation manuelle AudioShak…" at bounding box center [756, 323] width 1512 height 647
click at [185, 18] on link "coup de vieux • lalalai" at bounding box center [241, 21] width 155 height 12
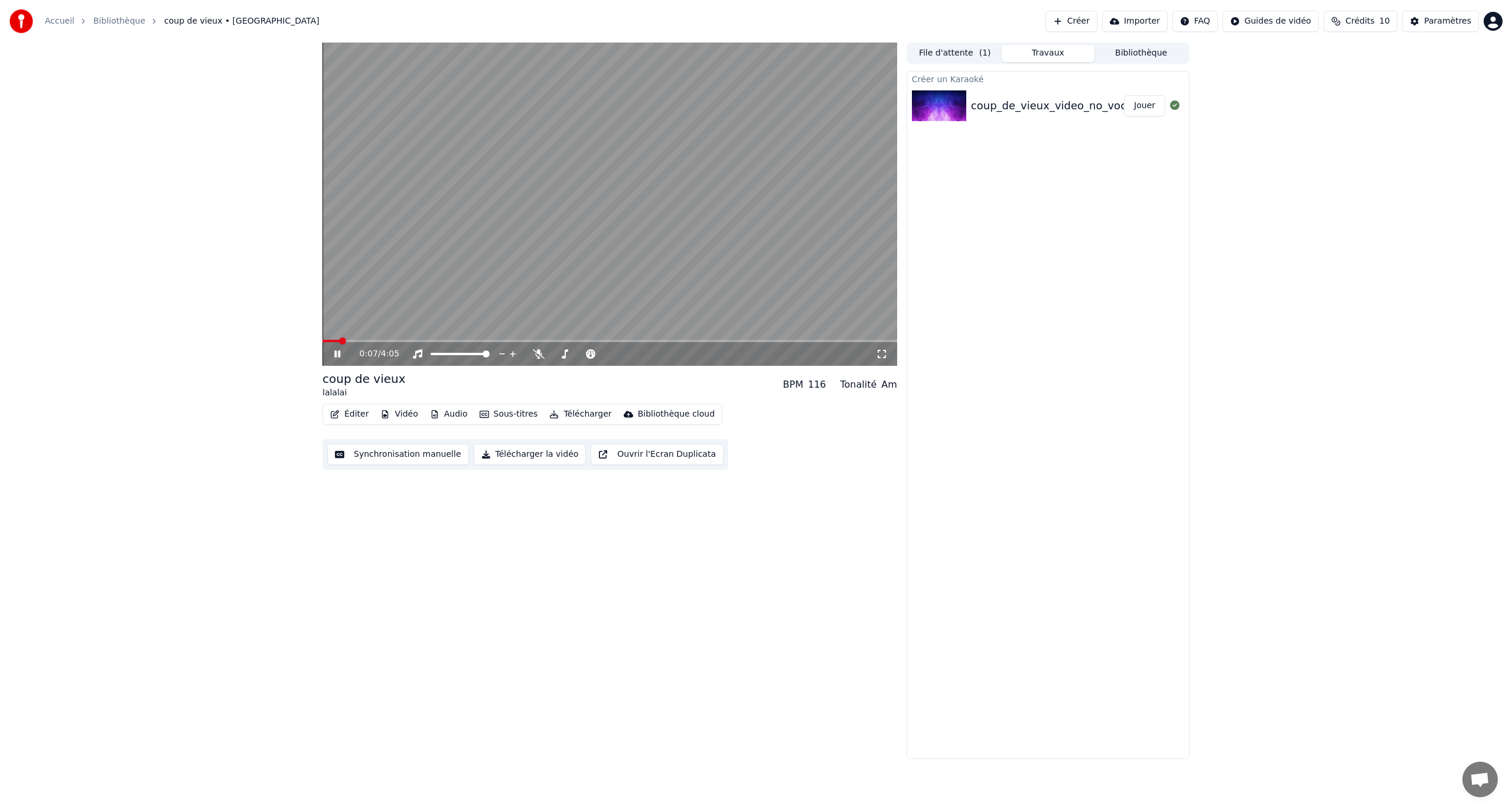
click at [337, 353] on icon at bounding box center [337, 354] width 6 height 7
click at [349, 415] on button "Éditer" at bounding box center [349, 414] width 48 height 16
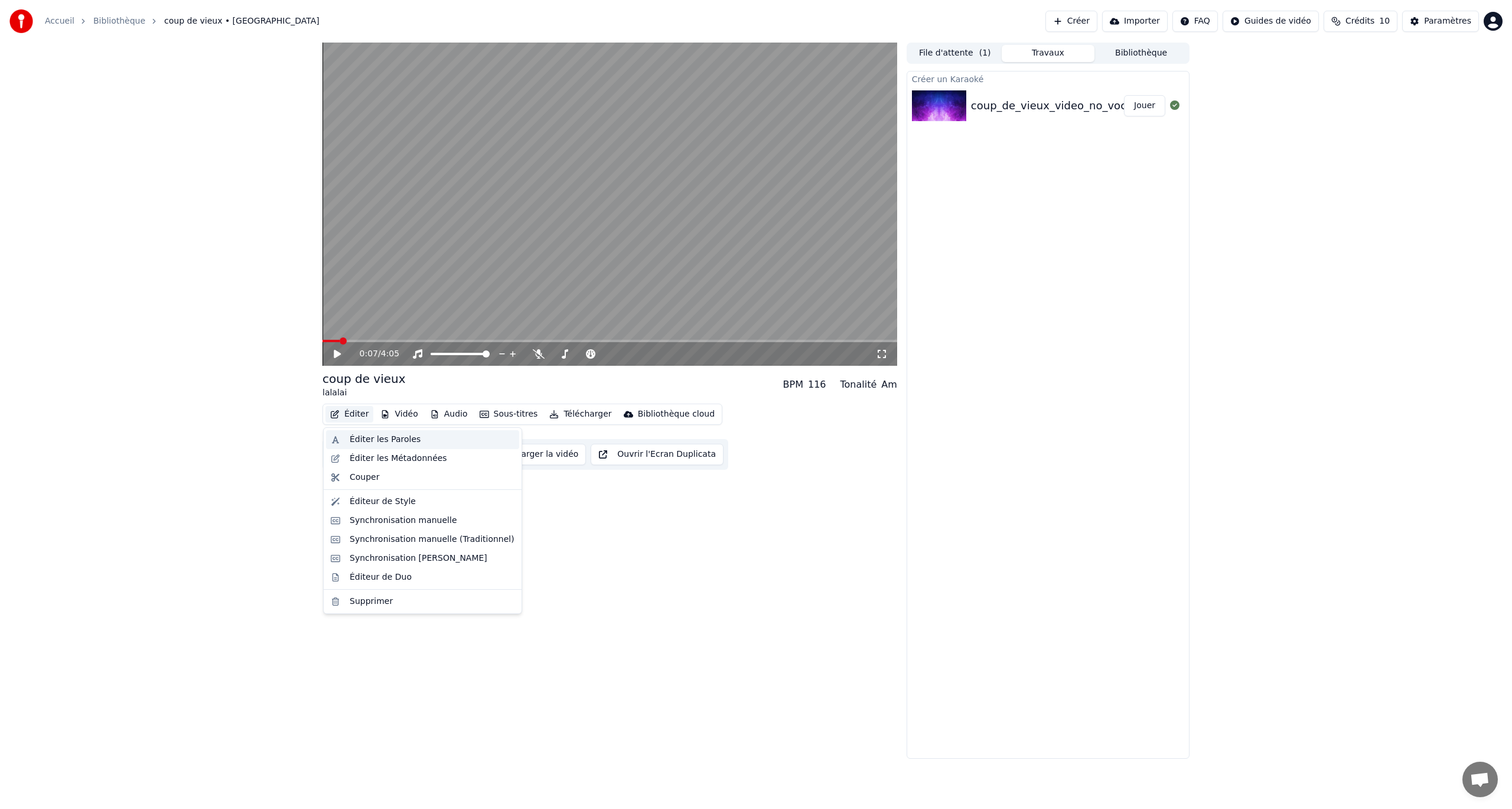
click at [367, 441] on div "Éditer les Paroles" at bounding box center [385, 440] width 71 height 12
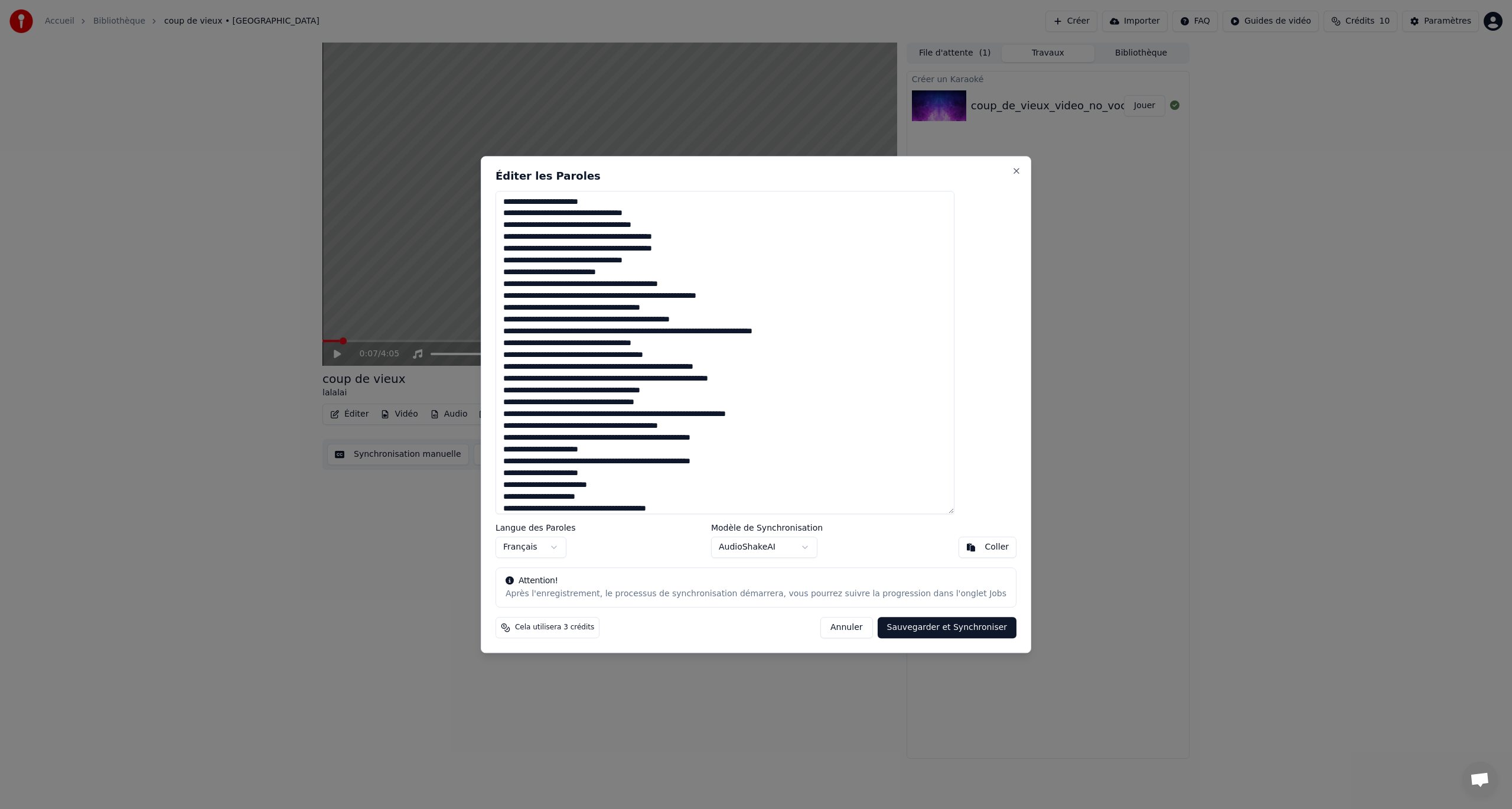
drag, startPoint x: 632, startPoint y: 204, endPoint x: 510, endPoint y: 200, distance: 122.1
click at [510, 200] on body "Accueil Bibliothèque coup de vieux • lalalai Créer Importer FAQ Guides de vidéo…" at bounding box center [756, 404] width 1512 height 809
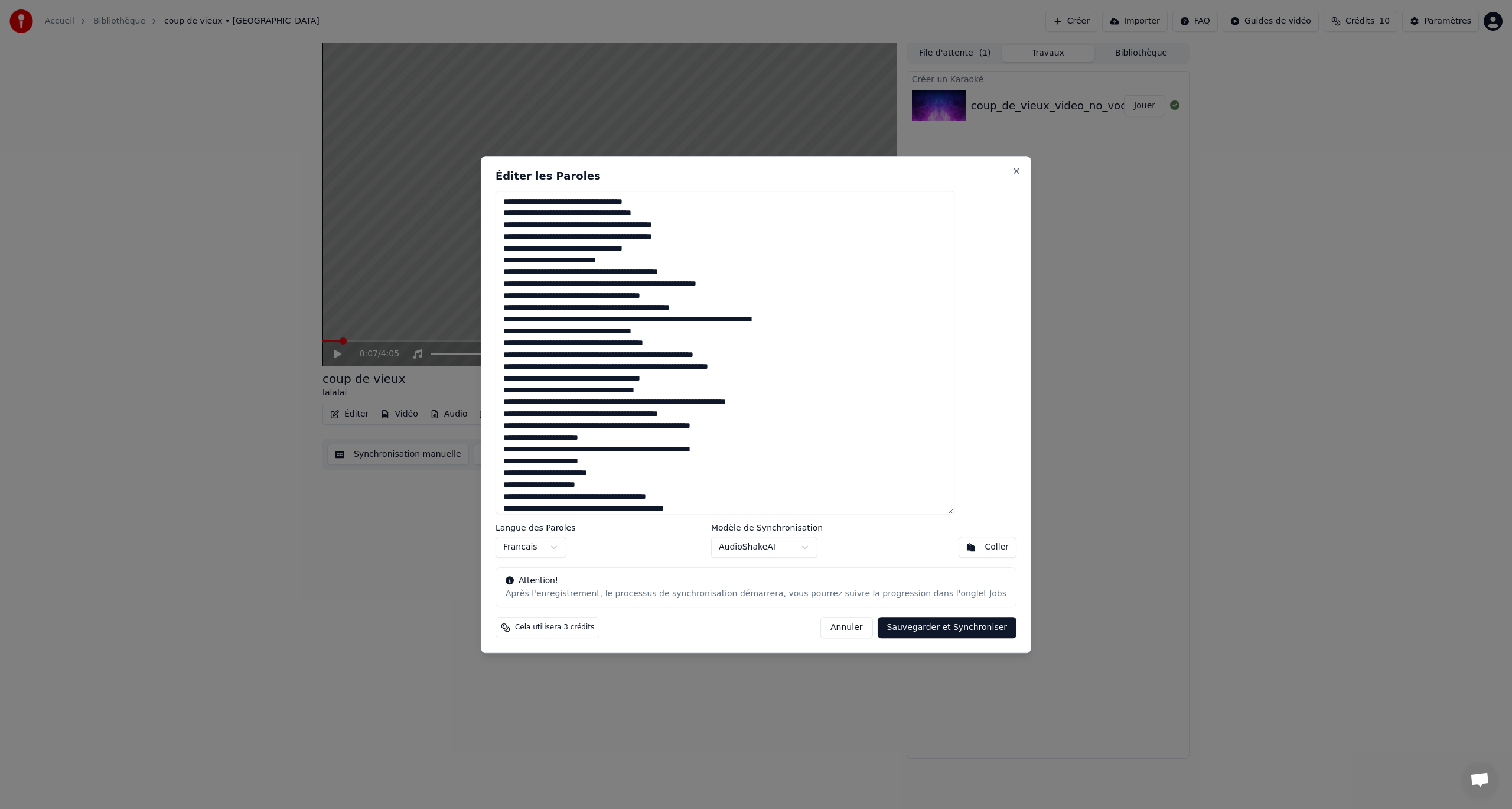
type textarea "**********"
click at [893, 621] on button "Sauvegarder et Synchroniser" at bounding box center [947, 627] width 139 height 21
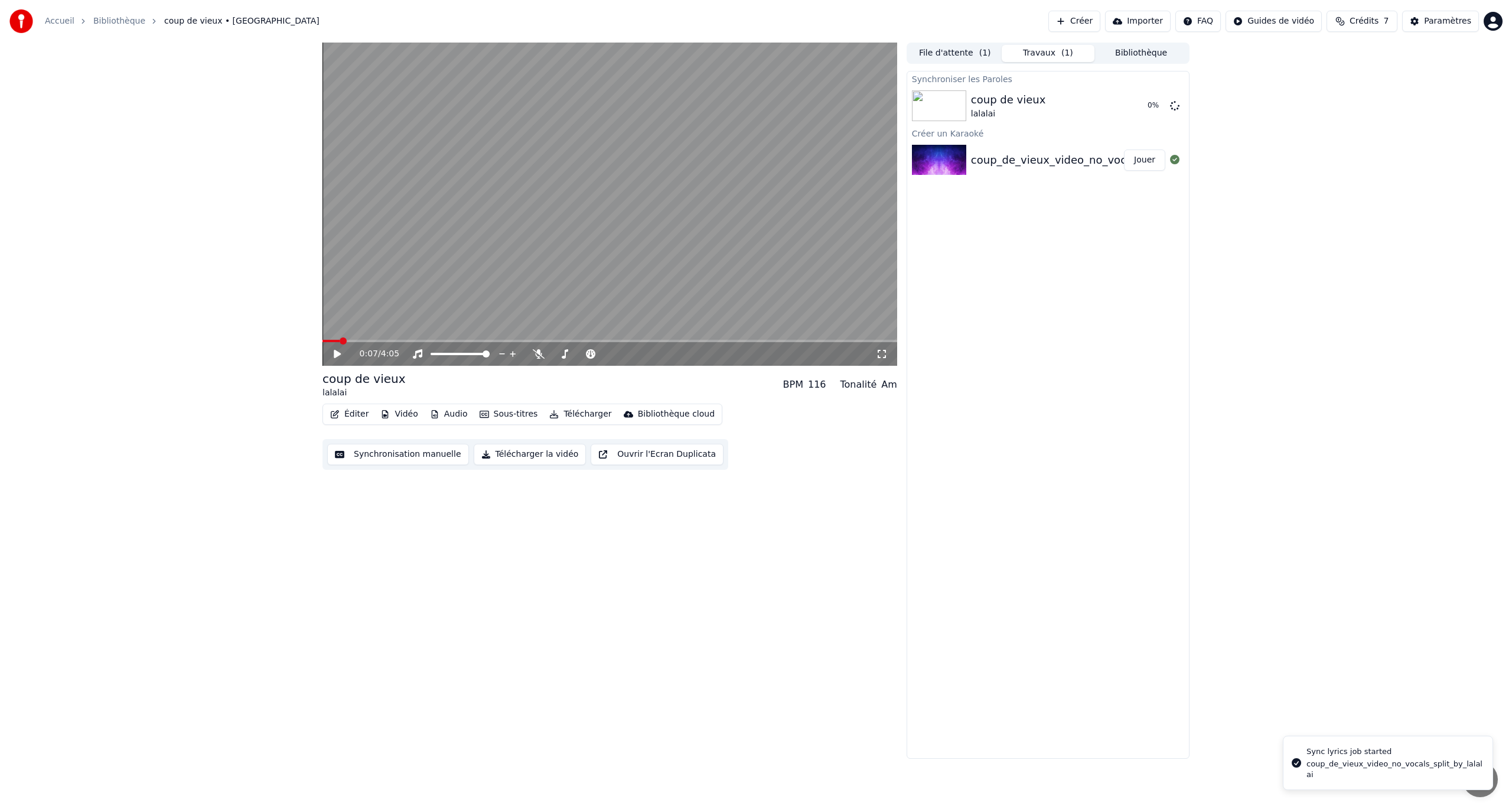
click at [334, 355] on icon at bounding box center [337, 354] width 7 height 9
click at [323, 338] on span at bounding box center [326, 341] width 7 height 7
click at [499, 412] on button "Sous-titres" at bounding box center [508, 414] width 68 height 16
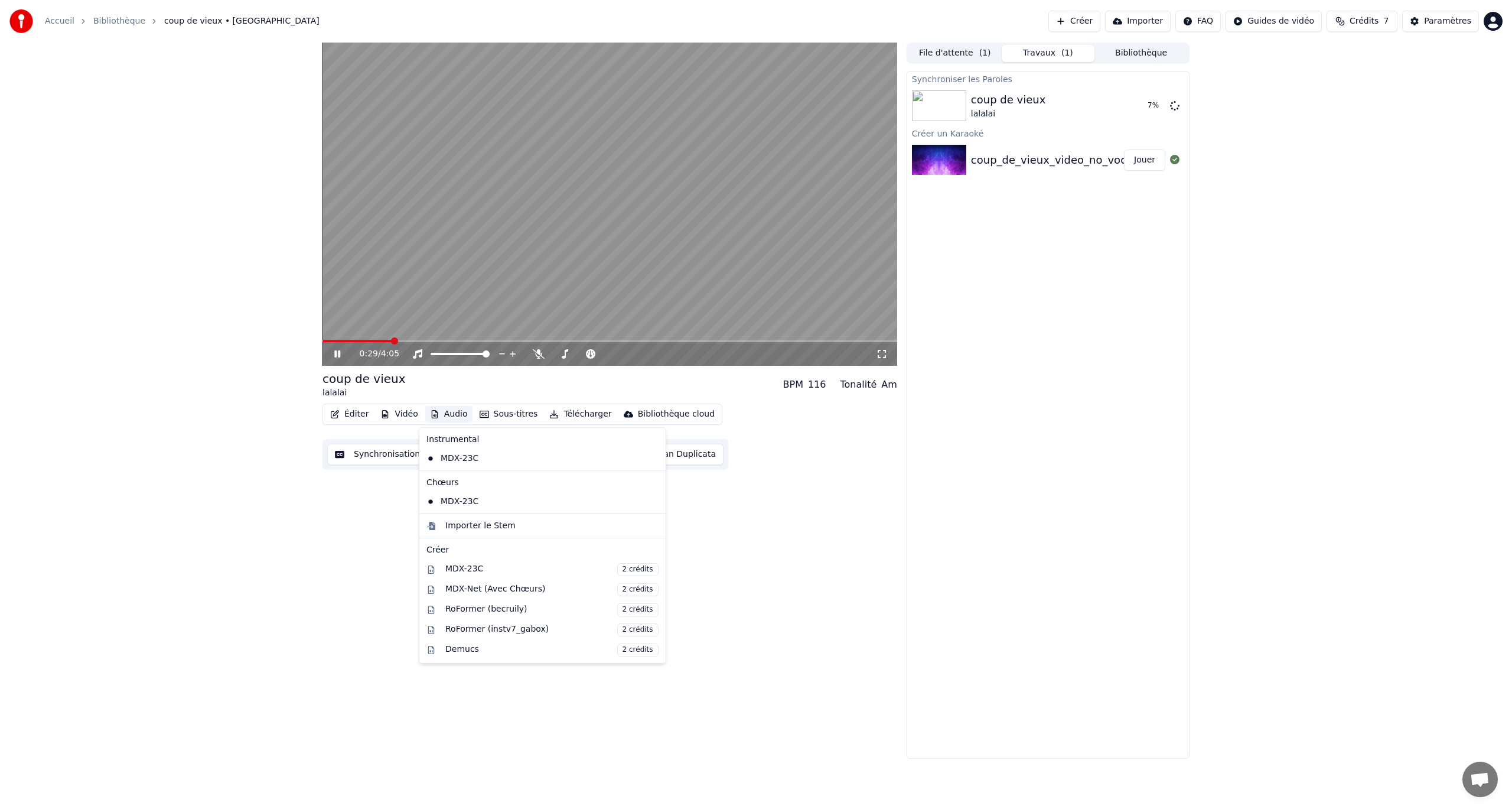
click at [337, 353] on icon at bounding box center [337, 354] width 6 height 7
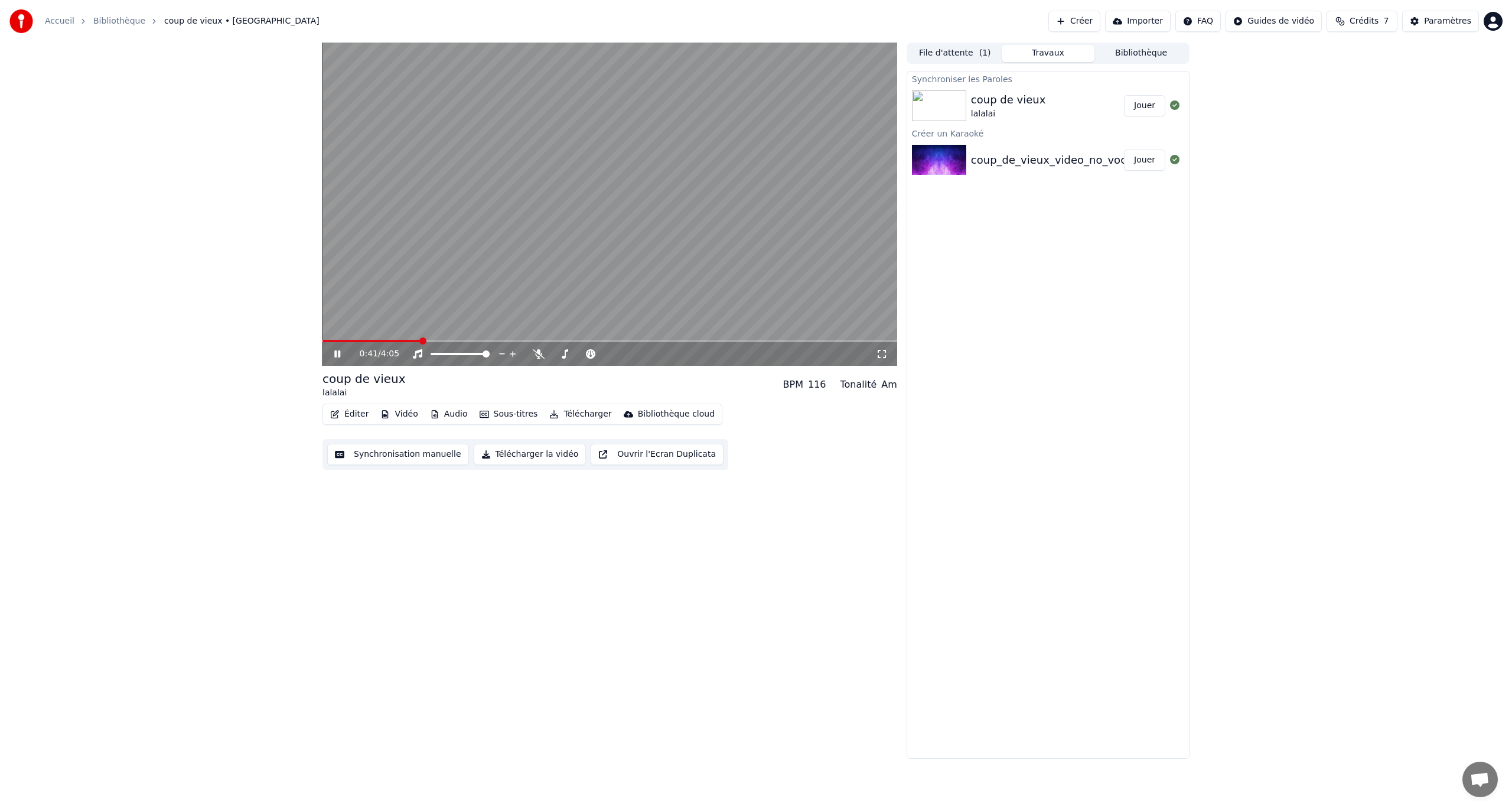
click at [1146, 107] on button "Jouer" at bounding box center [1145, 106] width 41 height 21
click at [335, 352] on icon at bounding box center [337, 354] width 6 height 7
click at [489, 413] on button "Sous-titres" at bounding box center [508, 414] width 68 height 16
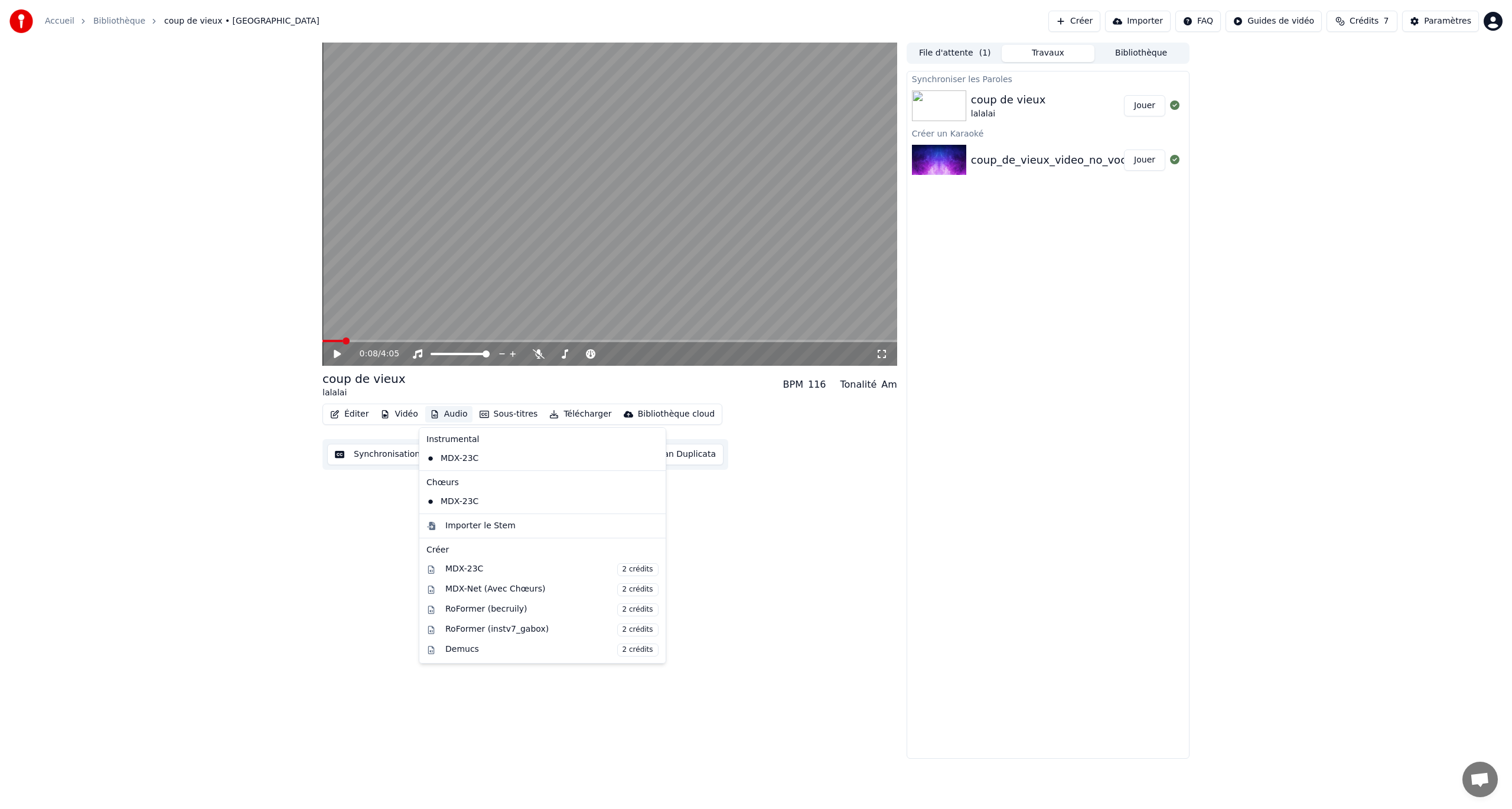
click at [444, 413] on button "Audio" at bounding box center [448, 414] width 47 height 16
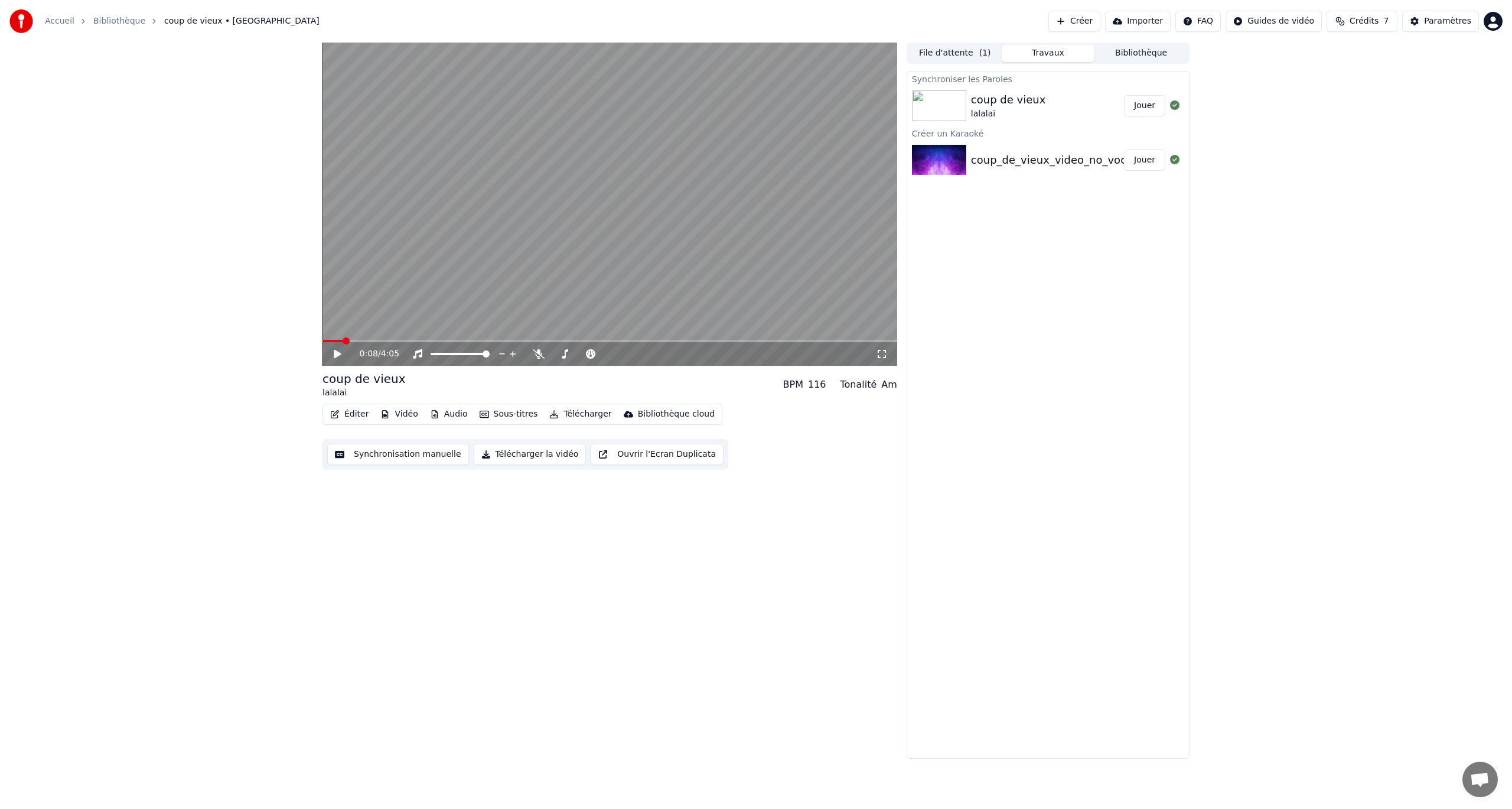
click at [501, 414] on button "Sous-titres" at bounding box center [508, 414] width 68 height 16
click at [500, 414] on button "Sous-titres" at bounding box center [508, 414] width 68 height 16
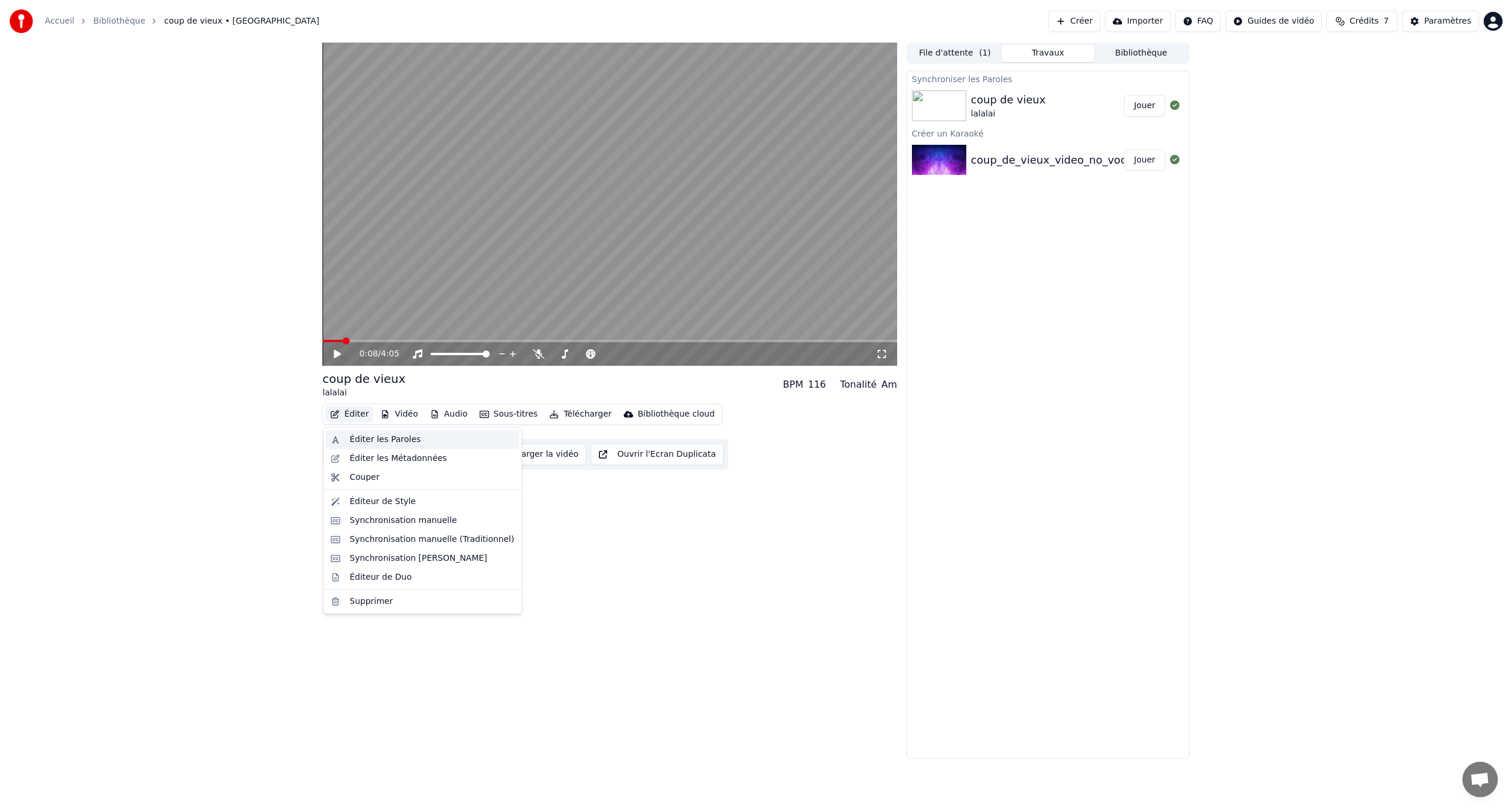
click at [381, 440] on div "Éditer les Paroles" at bounding box center [385, 440] width 71 height 12
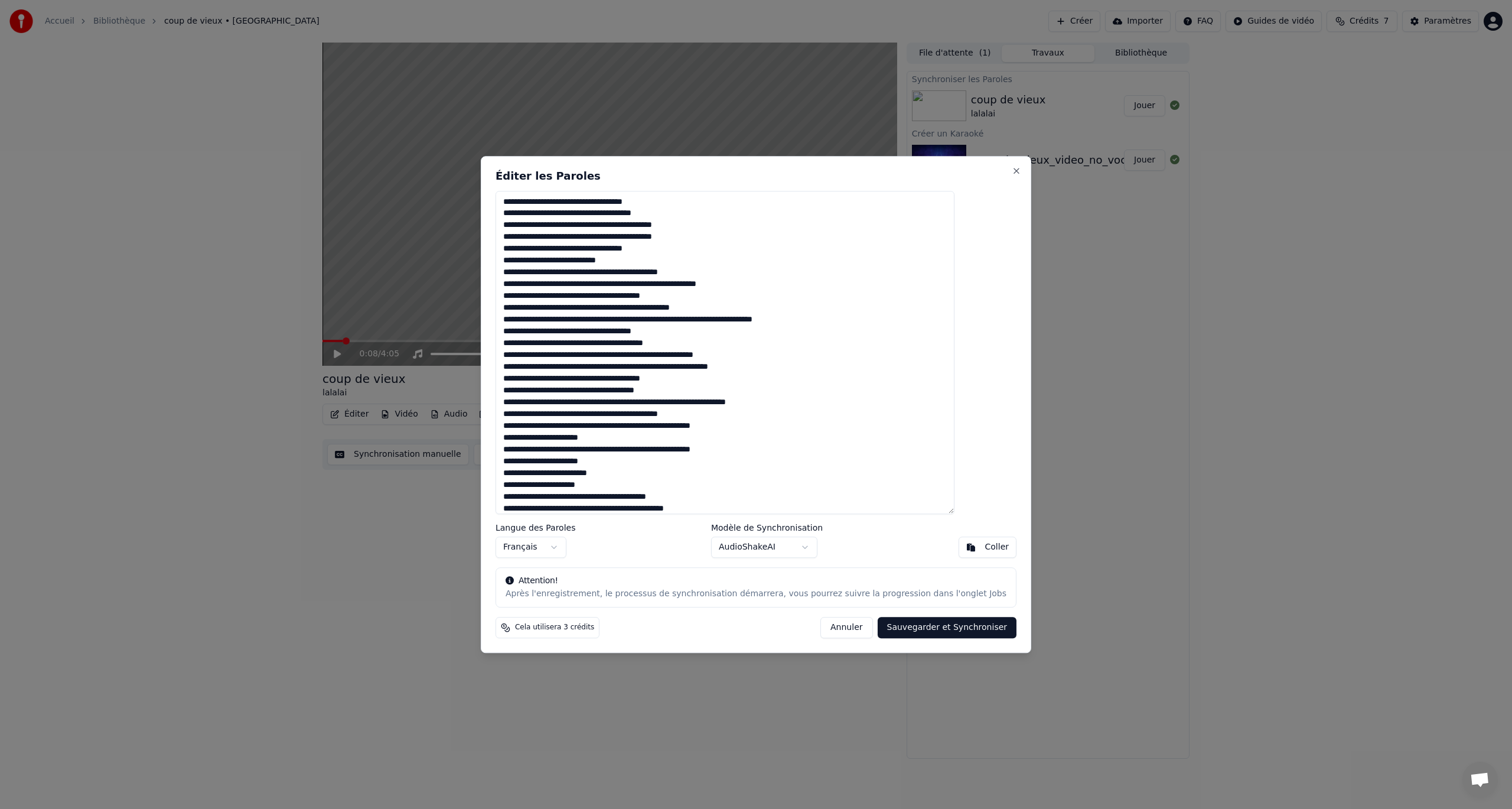
click at [568, 202] on textarea at bounding box center [725, 352] width 459 height 324
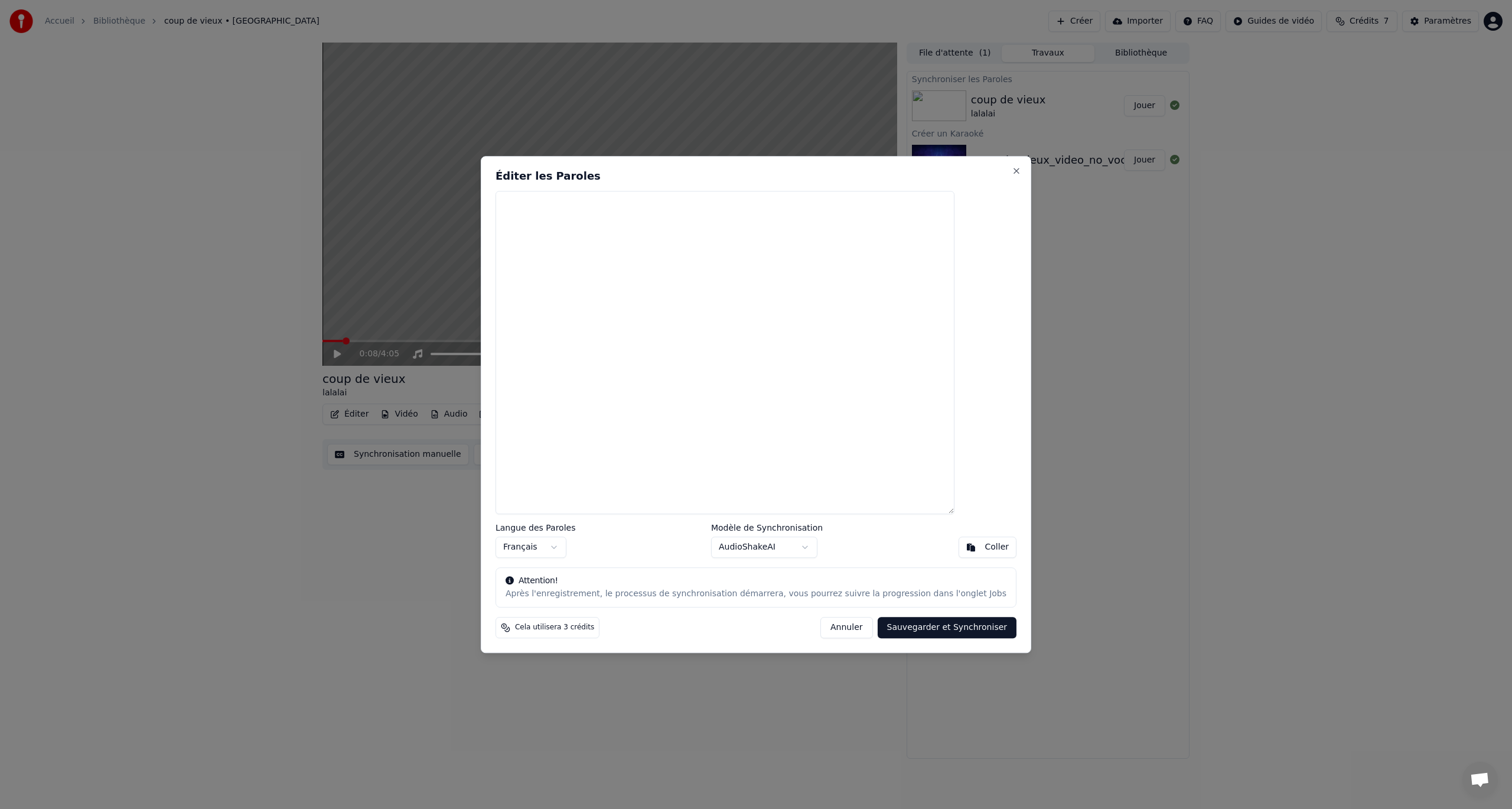
click at [899, 626] on button "Sauvegarder et Synchroniser" at bounding box center [947, 627] width 139 height 21
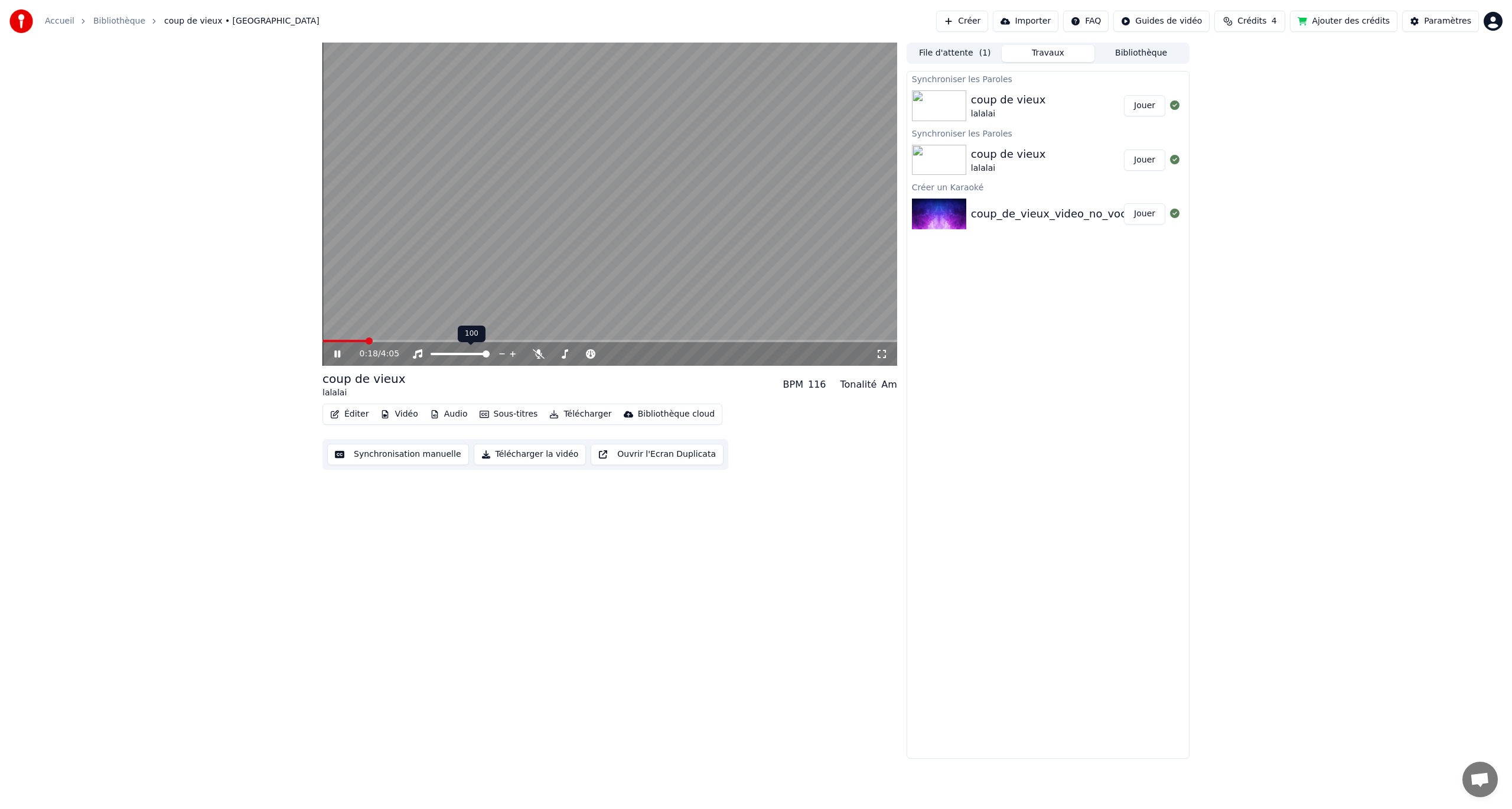
click at [434, 356] on span at bounding box center [460, 354] width 59 height 3
click at [431, 353] on span at bounding box center [431, 354] width 0 height 3
click at [1152, 105] on button "Jouer" at bounding box center [1145, 106] width 41 height 21
click at [412, 350] on icon at bounding box center [418, 354] width 12 height 9
click at [337, 354] on icon at bounding box center [337, 354] width 6 height 7
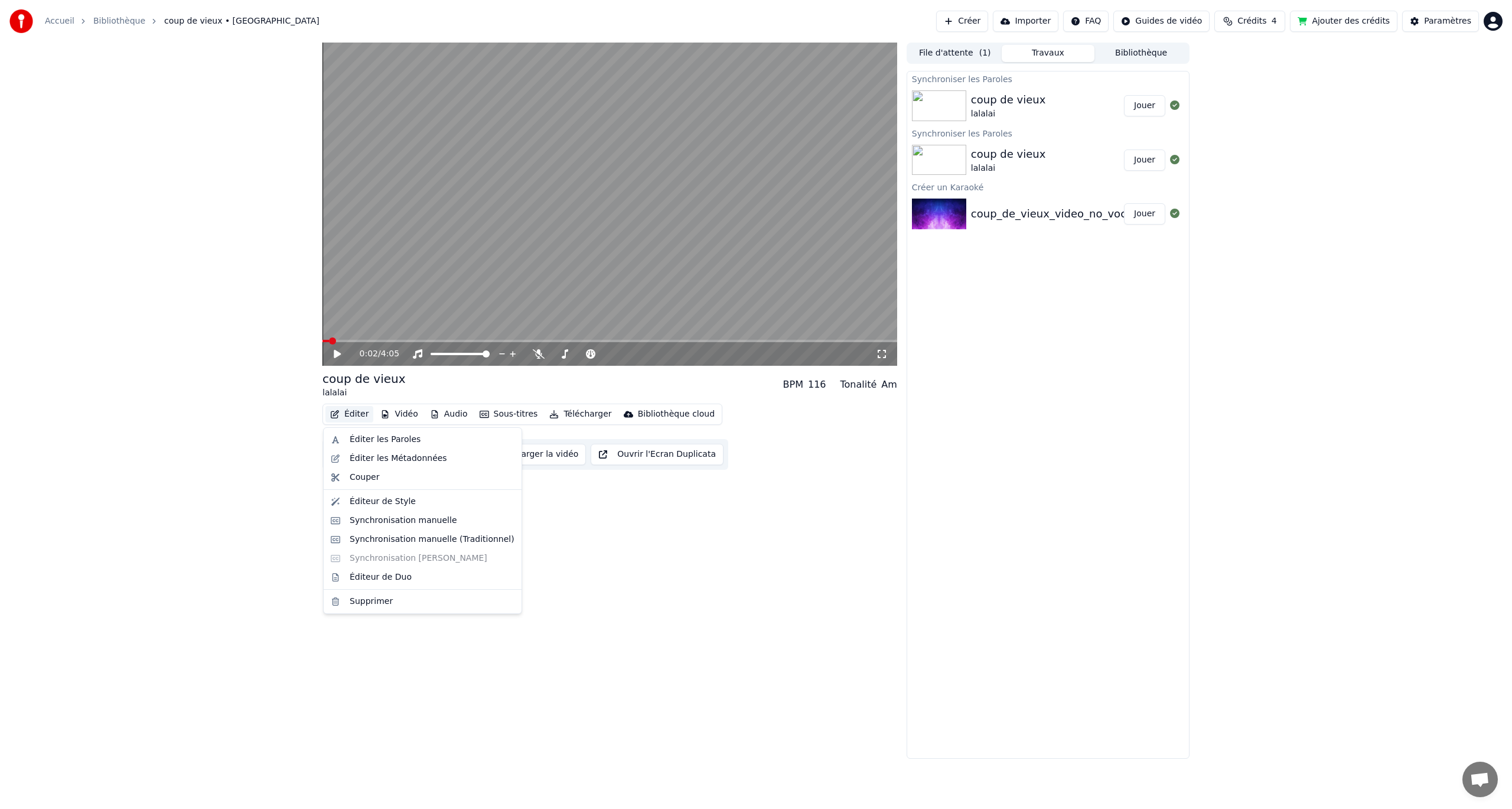
click at [360, 412] on button "Éditer" at bounding box center [349, 414] width 48 height 16
click at [383, 446] on div "Éditer les Paroles" at bounding box center [422, 440] width 193 height 19
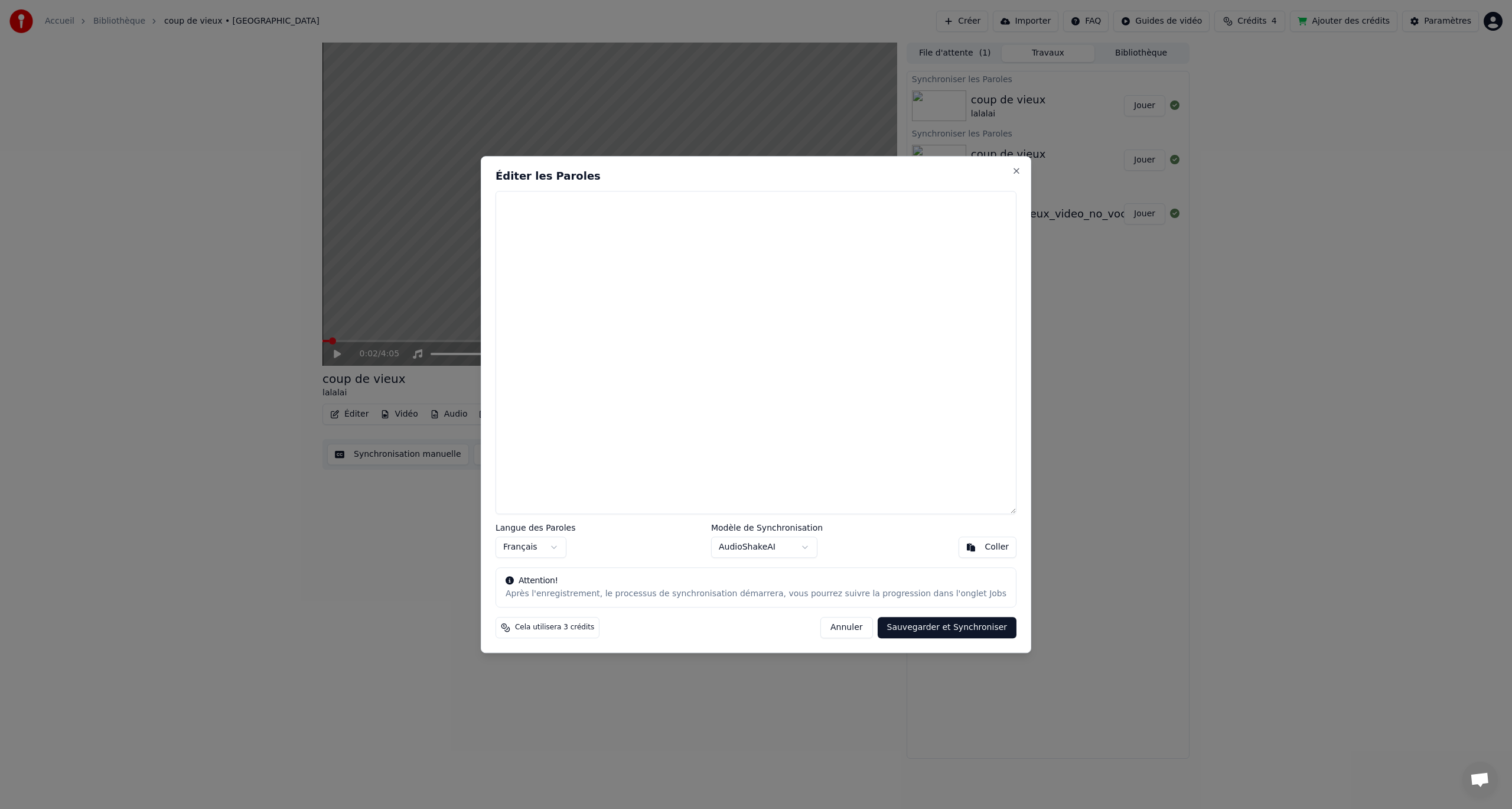
click at [700, 598] on div "Après l'enregistrement, le processus de synchronisation démarrera, vous pourrez…" at bounding box center [756, 594] width 501 height 12
click at [905, 626] on button "Sauvegarder et Synchroniser" at bounding box center [947, 627] width 139 height 21
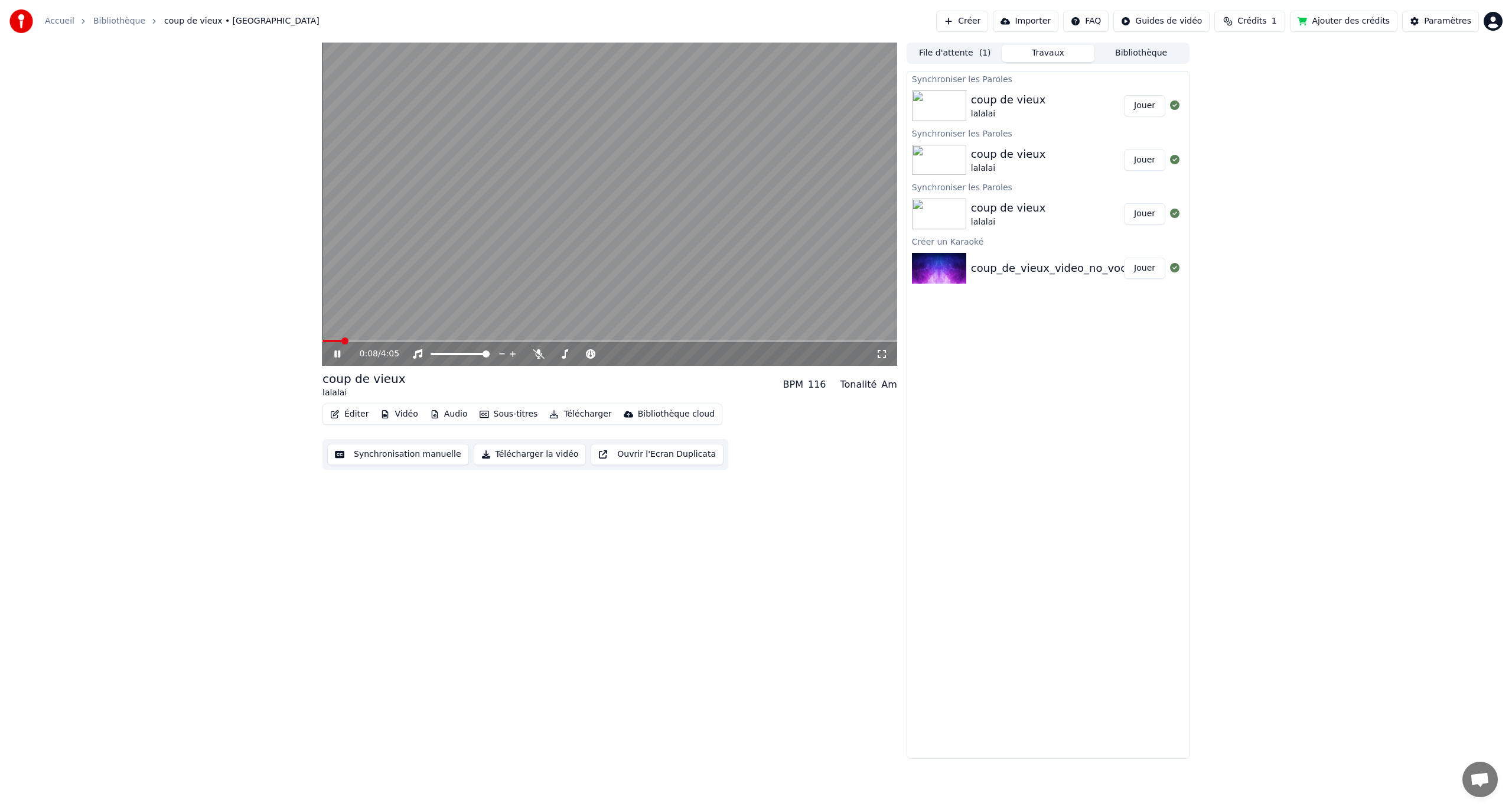
click at [334, 356] on icon at bounding box center [346, 354] width 27 height 9
click at [988, 19] on button "Créer" at bounding box center [962, 21] width 52 height 21
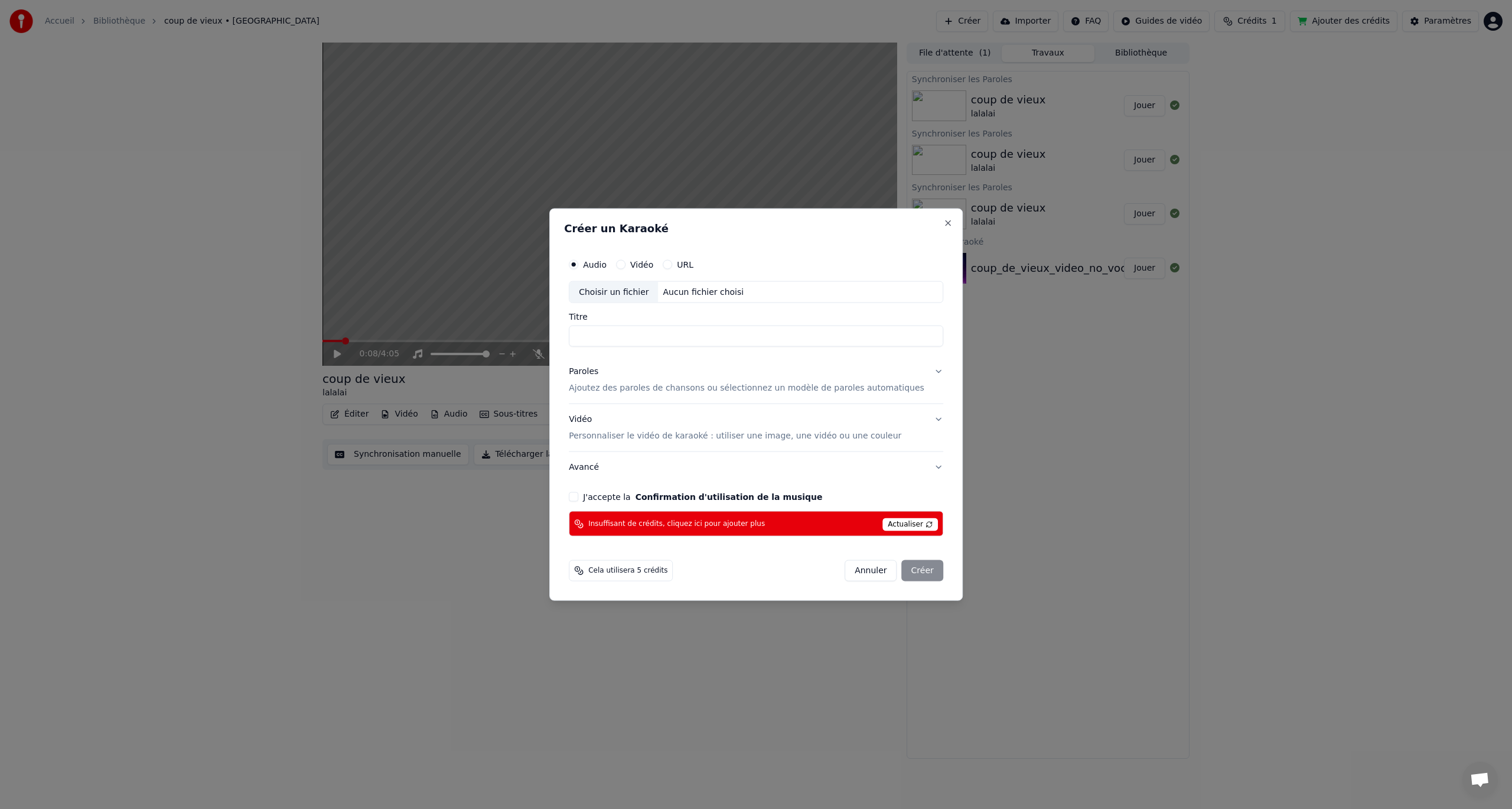
click at [645, 291] on div "Choisir un fichier" at bounding box center [613, 292] width 88 height 21
type input "**********"
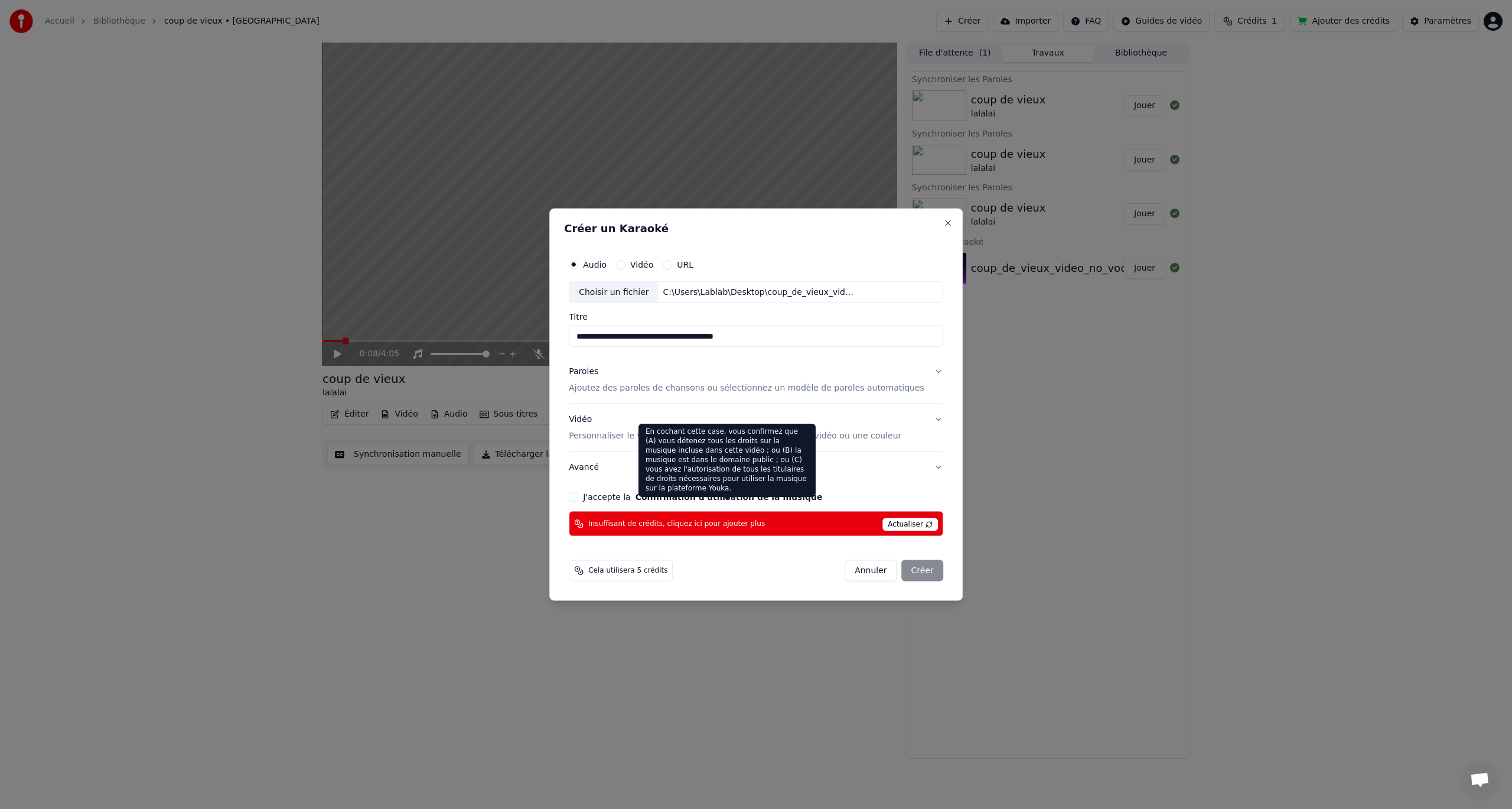
click at [683, 499] on button "Confirmation d'utilisation de la musique" at bounding box center [729, 497] width 187 height 9
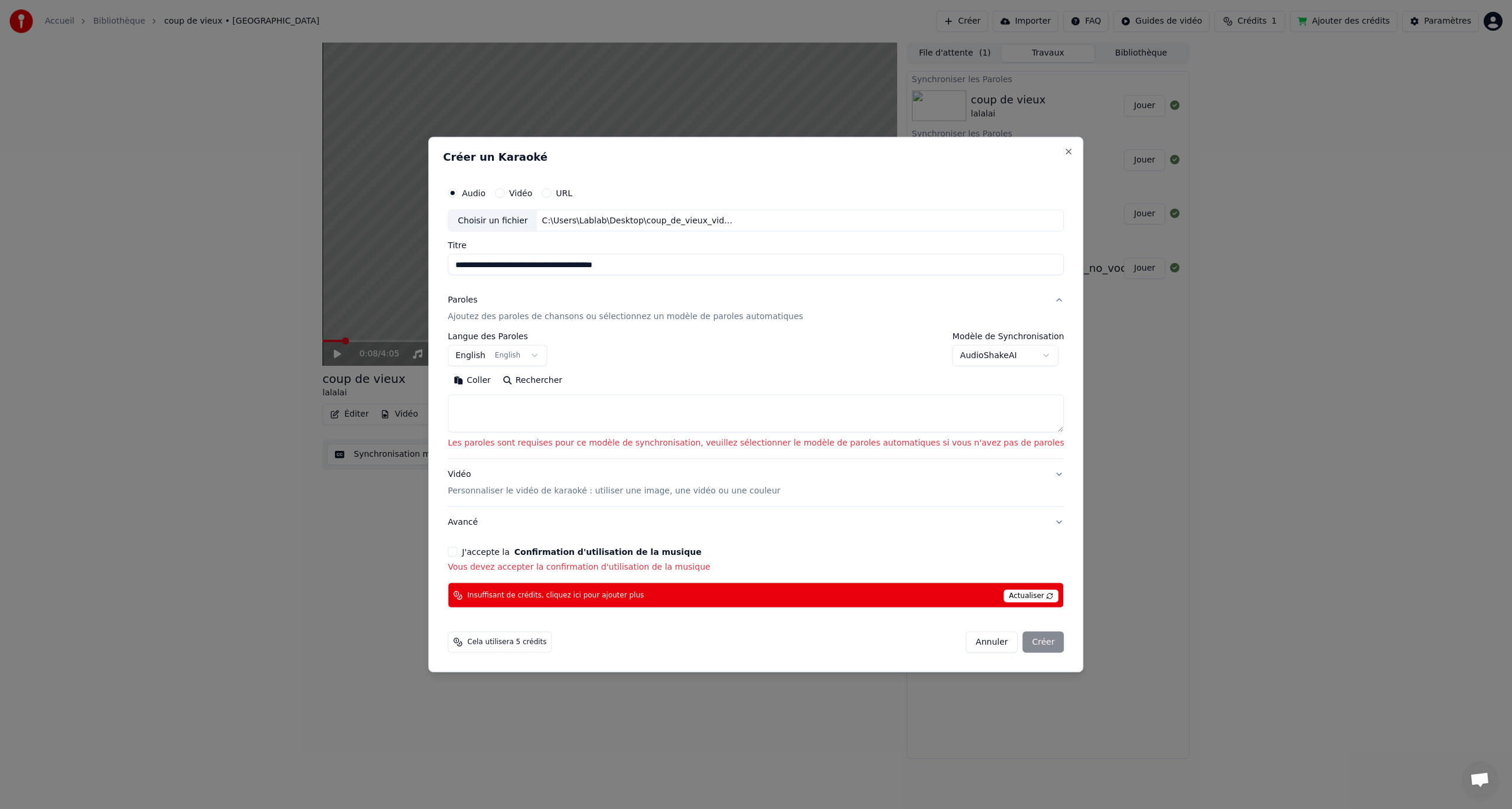
click at [966, 642] on button "Annuler" at bounding box center [992, 642] width 52 height 21
select select
